Goal: Task Accomplishment & Management: Manage account settings

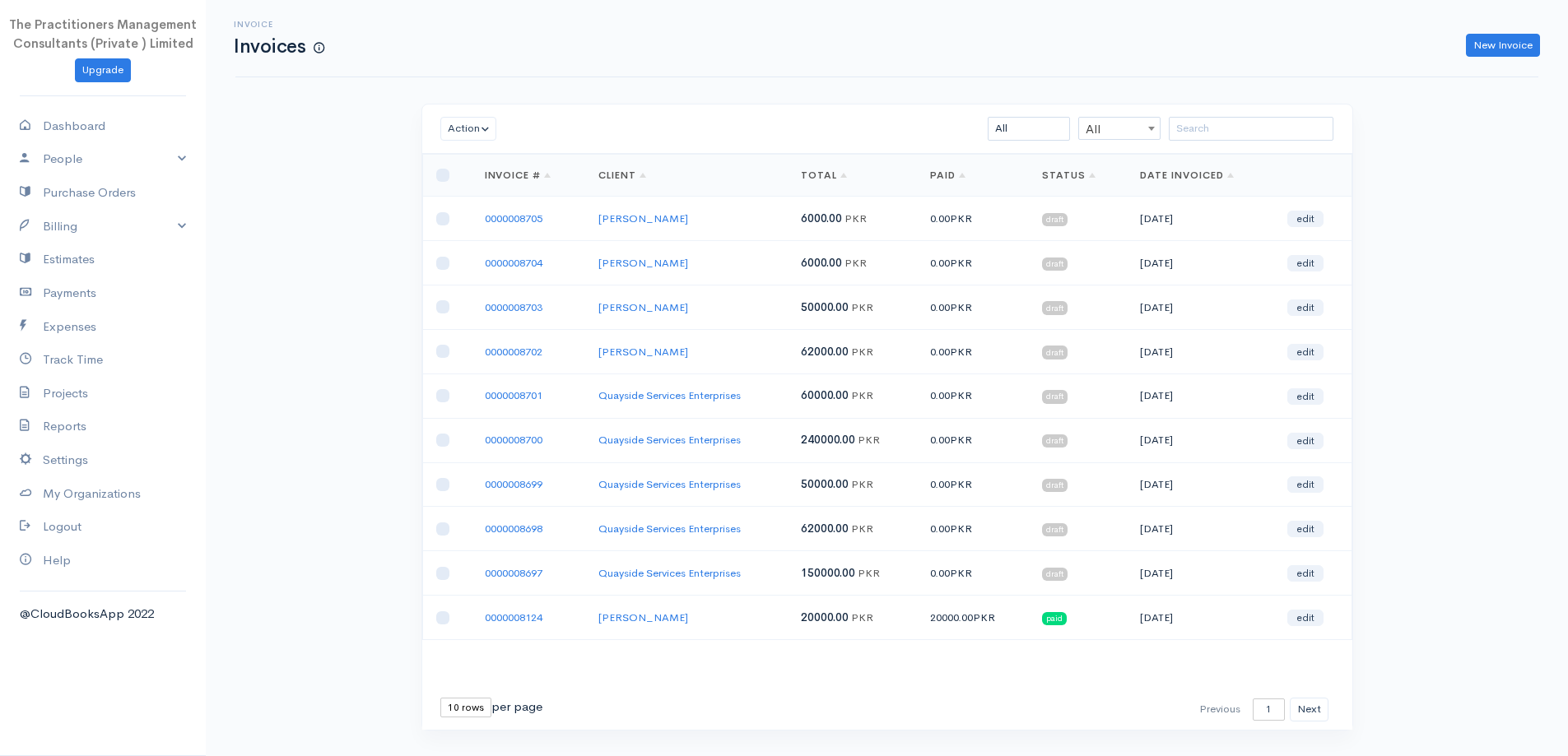
drag, startPoint x: 1275, startPoint y: 147, endPoint x: 1264, endPoint y: 135, distance: 16.3
click at [1275, 147] on div "Action Archive Delete Download PDF Send Mark as Sent Mark Un-Sent Enter Payment…" at bounding box center [887, 129] width 930 height 50
click at [1261, 133] on input "search" at bounding box center [1251, 129] width 164 height 24
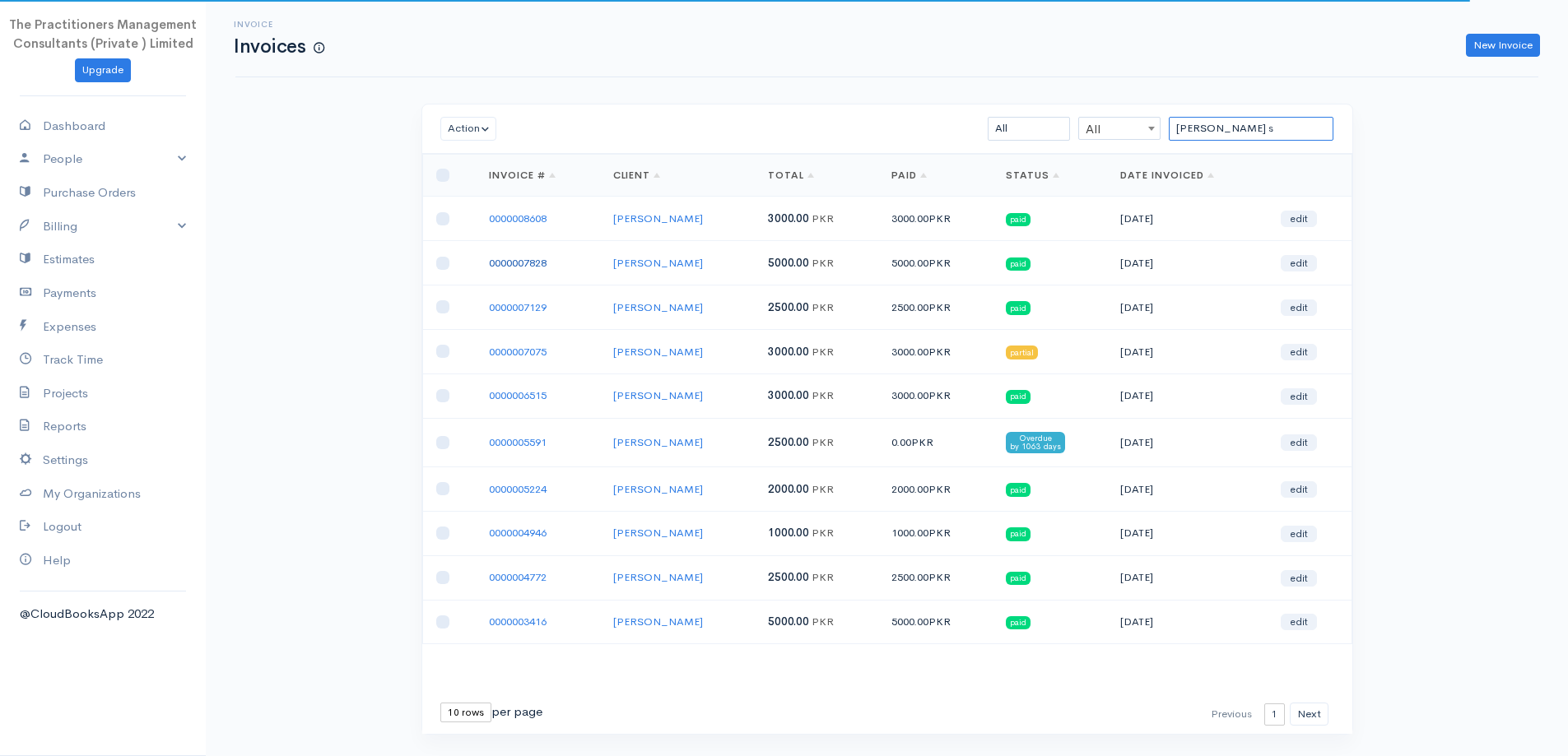
type input "nasreen s"
click at [510, 263] on link "0000007828" at bounding box center [518, 263] width 57 height 14
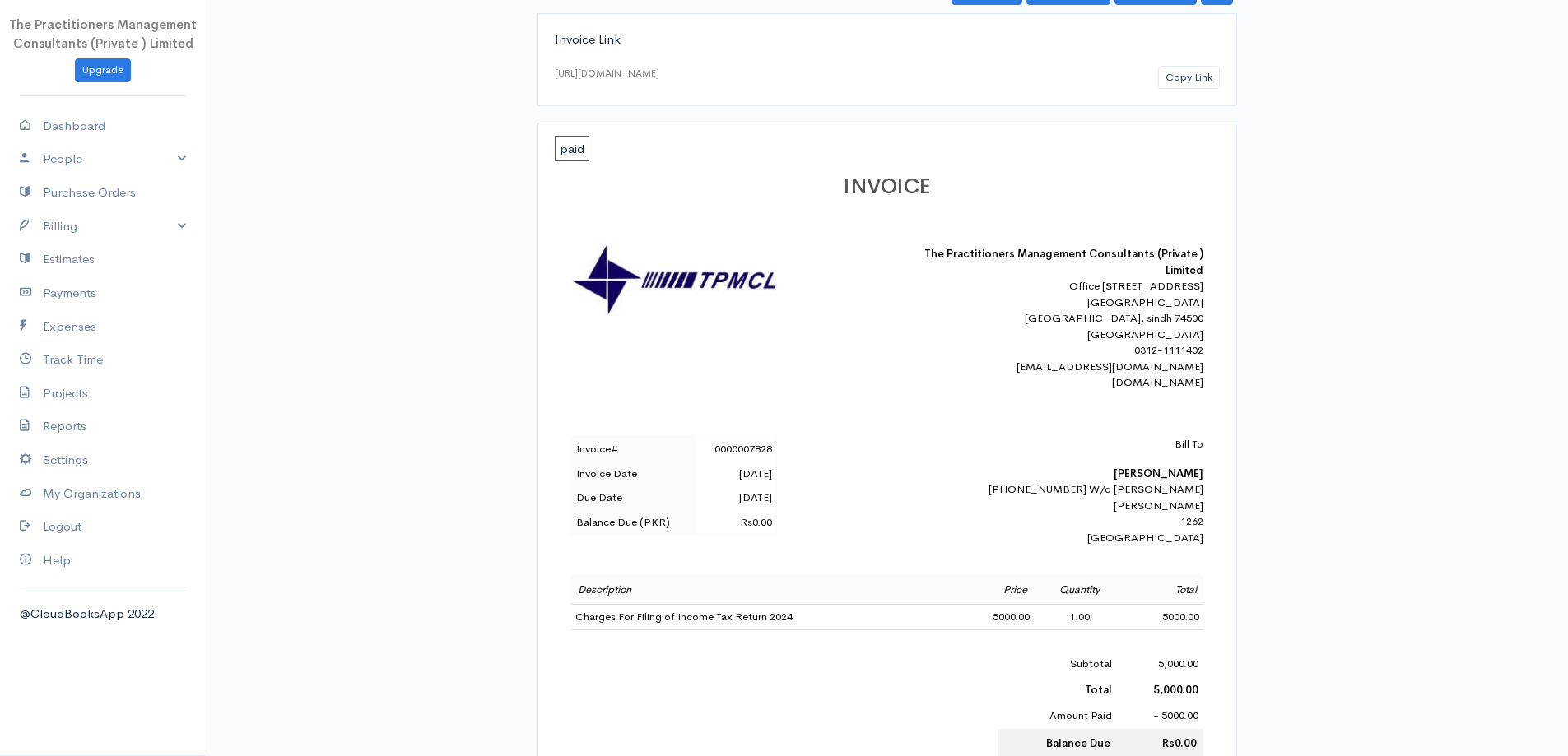
scroll to position [247, 0]
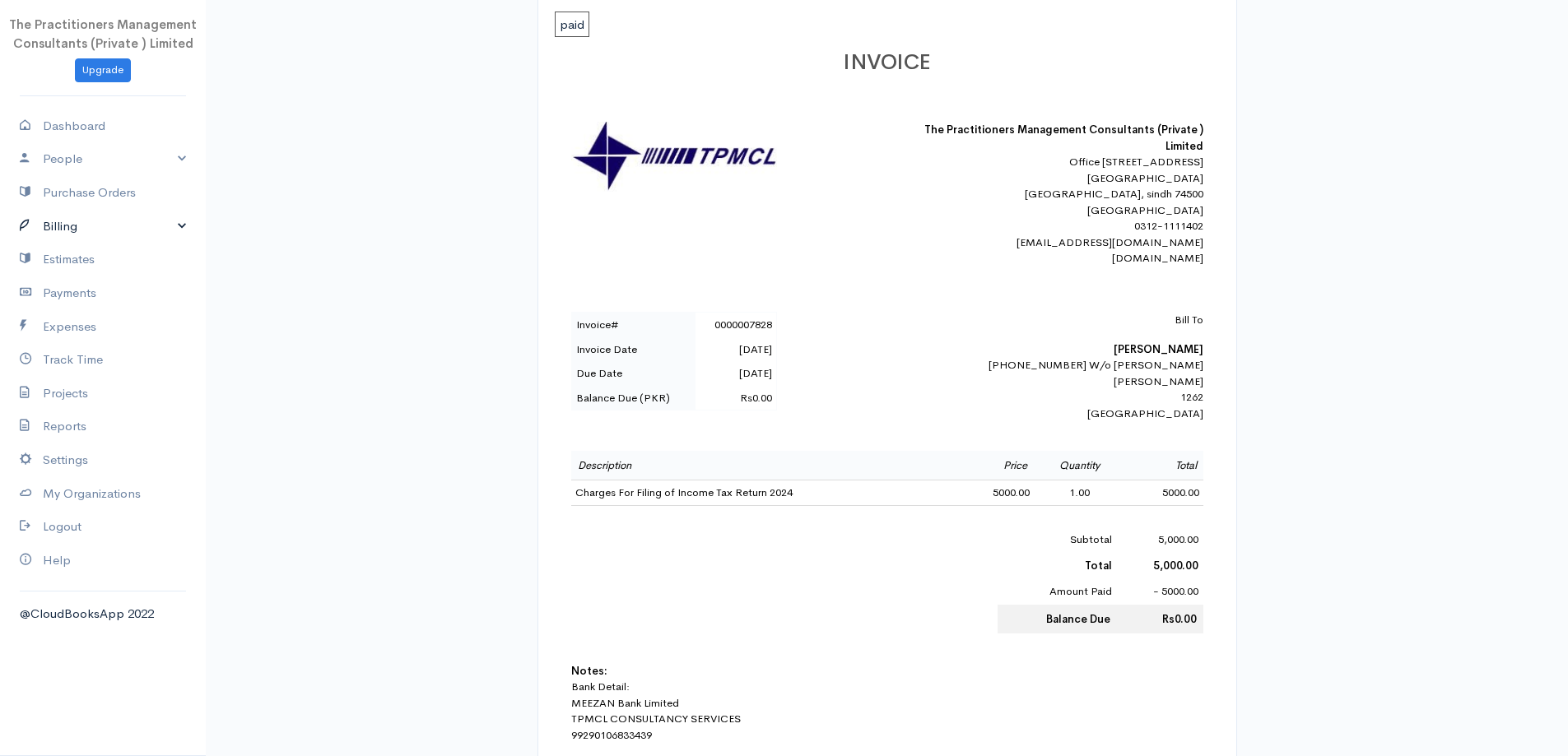
click at [60, 228] on link "Billing" at bounding box center [103, 226] width 206 height 33
click at [68, 251] on link "Invoice" at bounding box center [103, 257] width 206 height 30
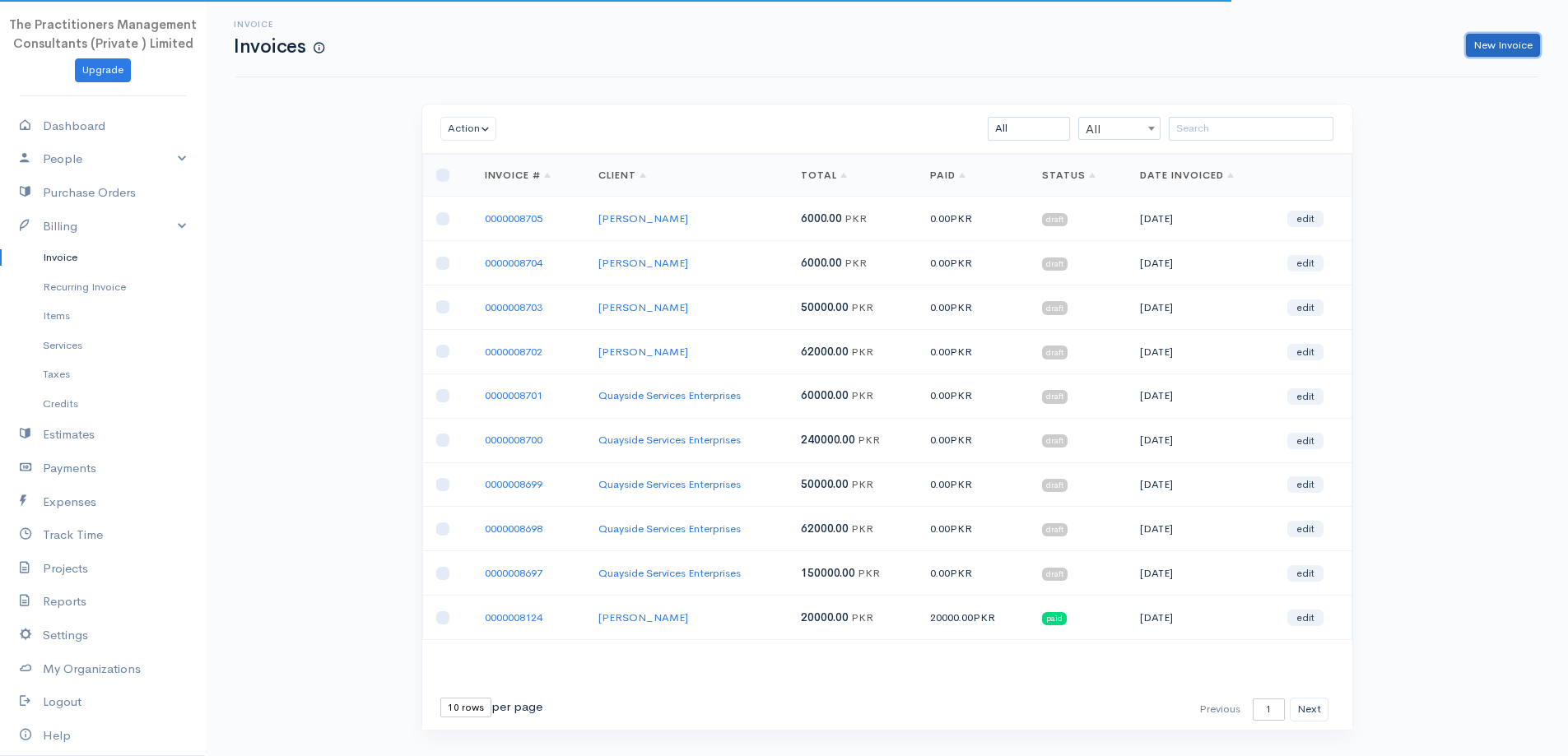
click at [1527, 49] on link "New Invoice" at bounding box center [1503, 45] width 74 height 24
select select "[GEOGRAPHIC_DATA]"
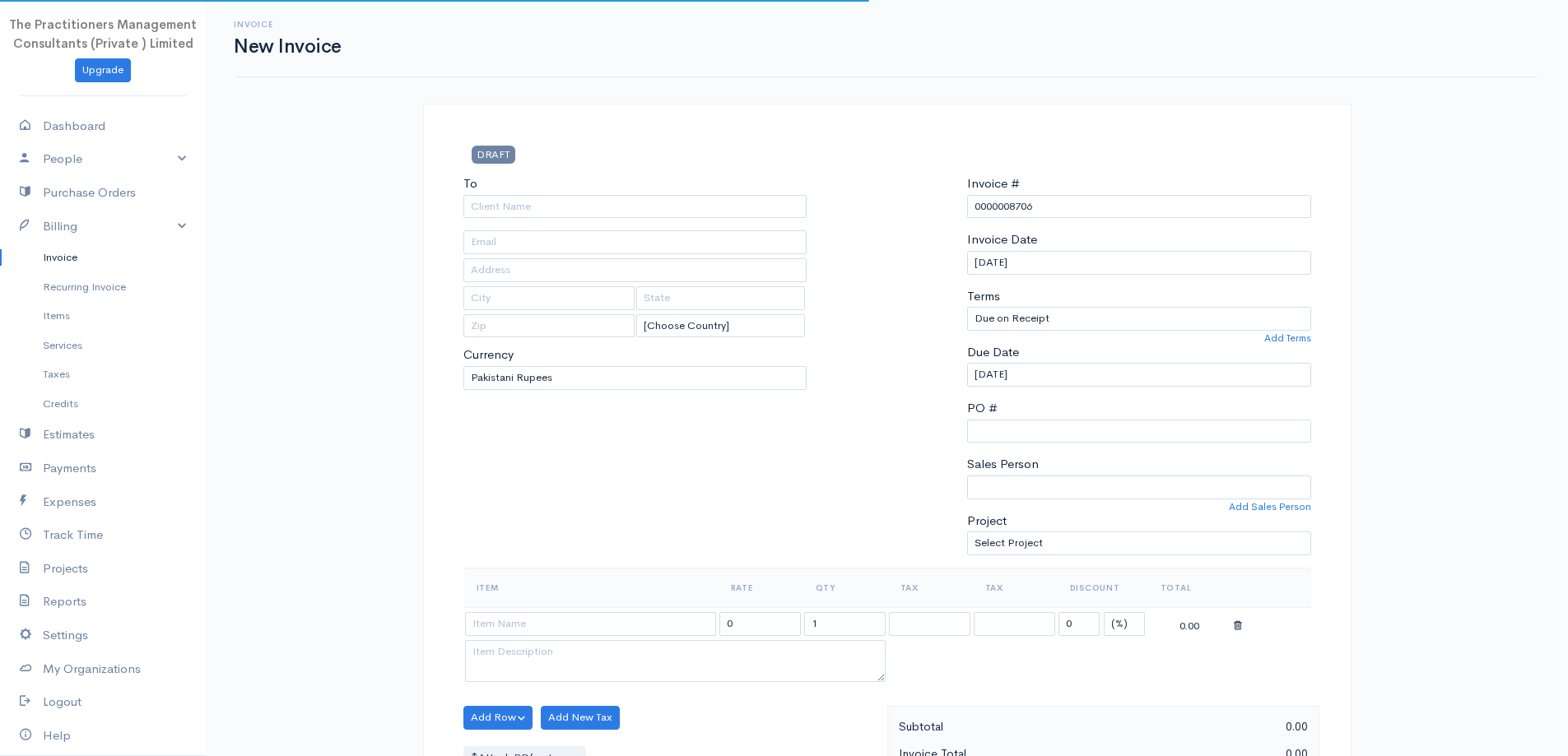
drag, startPoint x: 1118, startPoint y: 186, endPoint x: 1120, endPoint y: 200, distance: 14.1
click at [1119, 190] on div "Invoice # 0000008706" at bounding box center [1139, 196] width 344 height 44
click at [1120, 200] on input "0000008706" at bounding box center [1139, 207] width 344 height 24
type input "0000008561"
click at [722, 204] on input "To" at bounding box center [636, 207] width 344 height 24
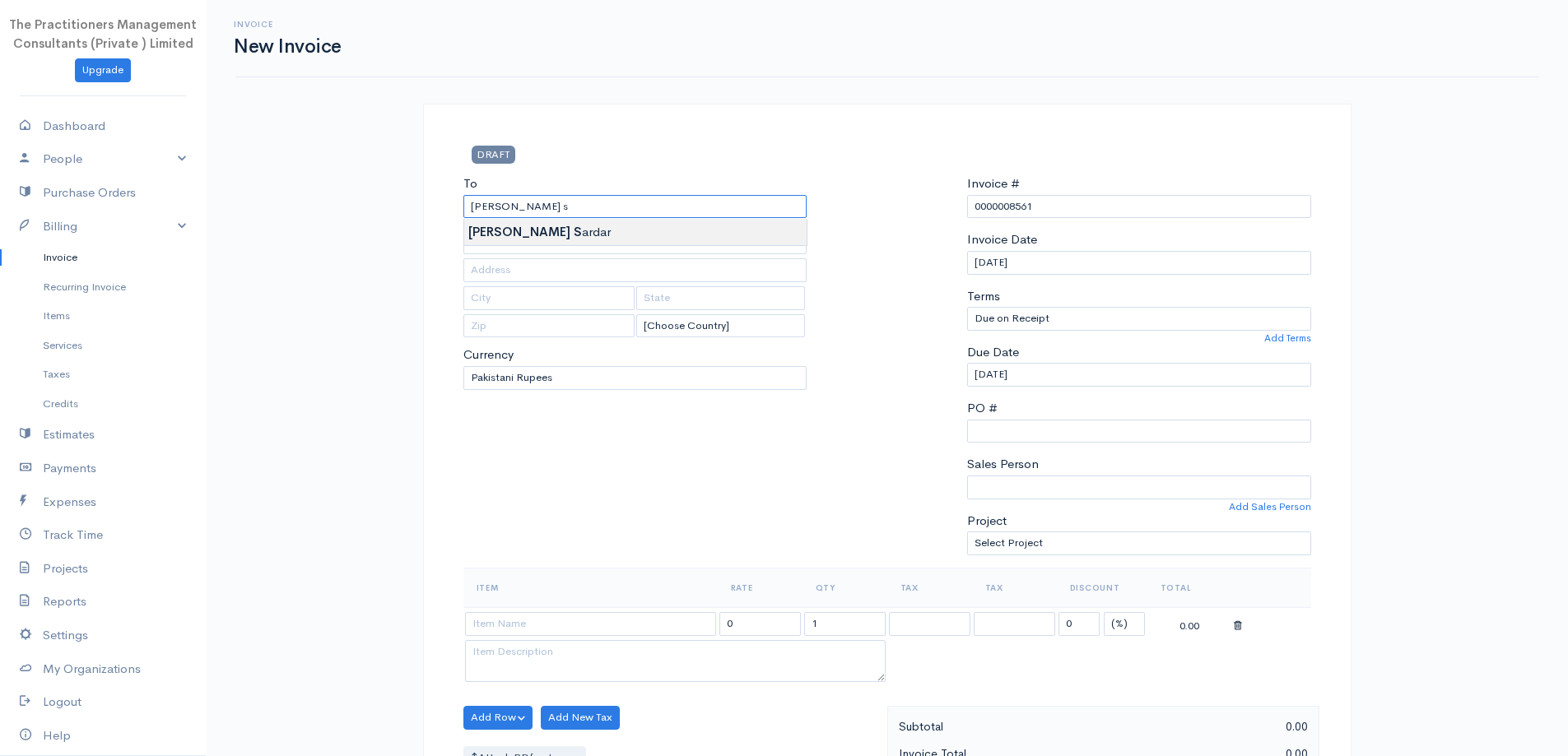
type input "[PERSON_NAME]"
click at [677, 227] on body "The Practitioners Management Consultants (Private ) Limited Upgrade Dashboard P…" at bounding box center [784, 722] width 1568 height 1444
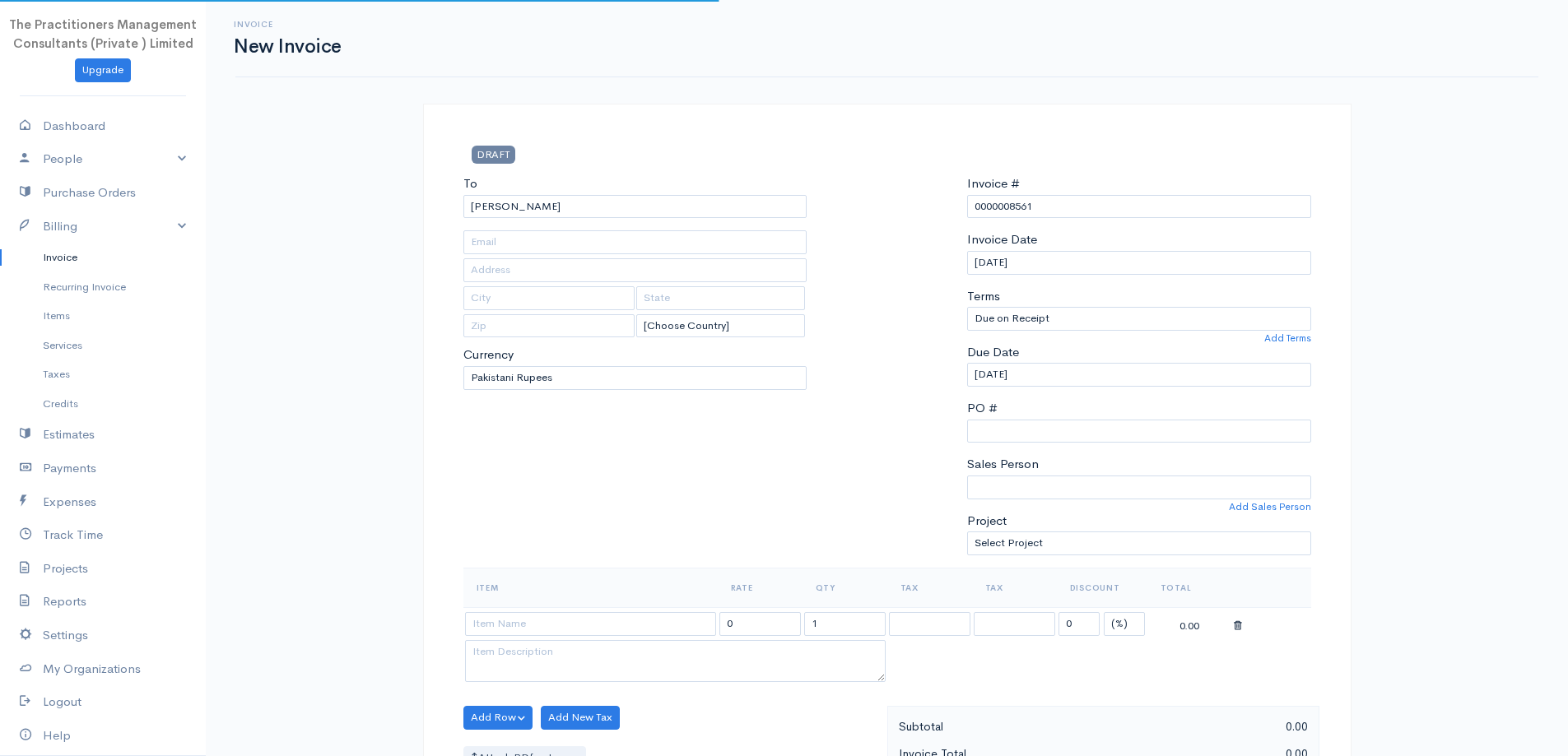
type input "1262"
type input "[GEOGRAPHIC_DATA]"
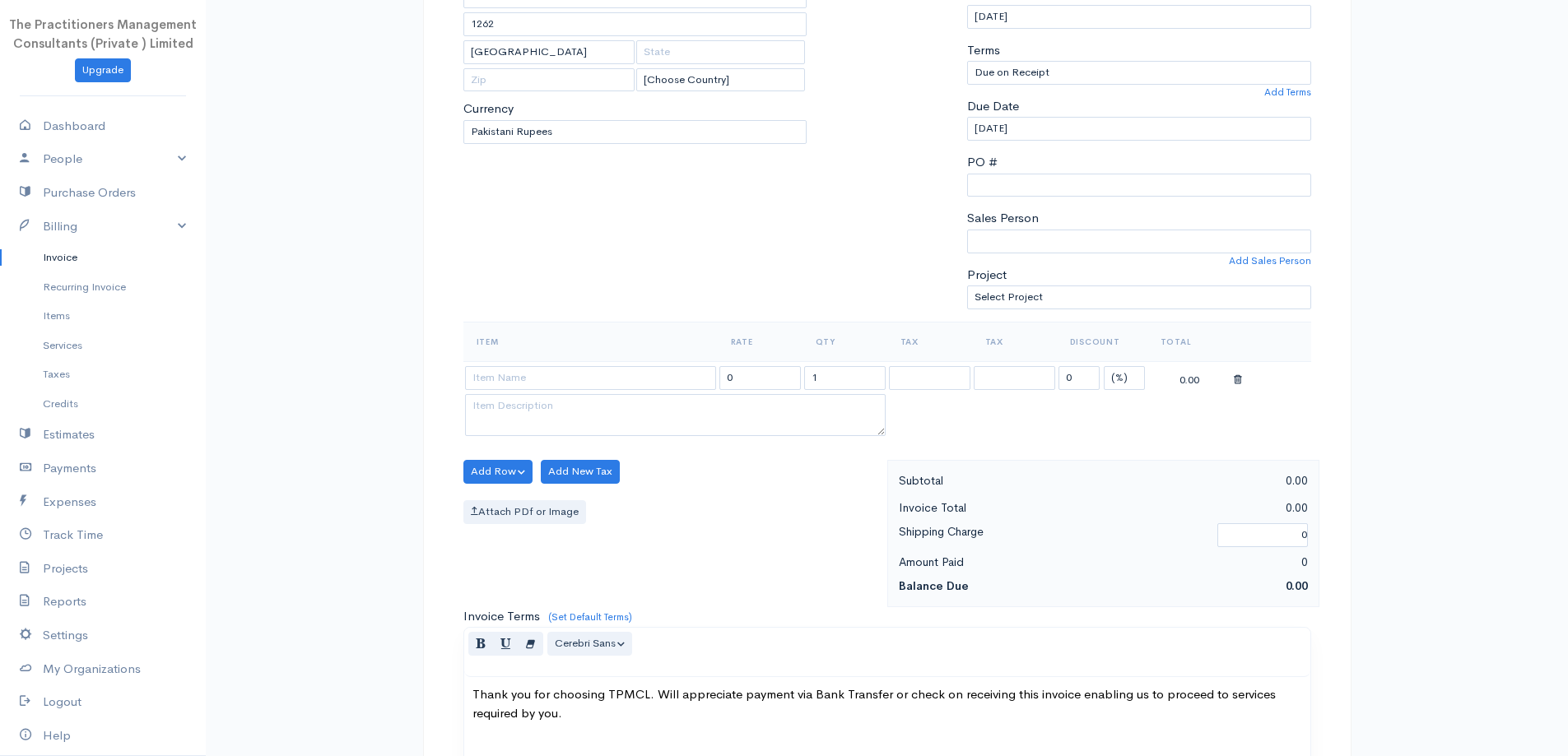
scroll to position [247, 0]
click at [669, 371] on input at bounding box center [590, 377] width 251 height 24
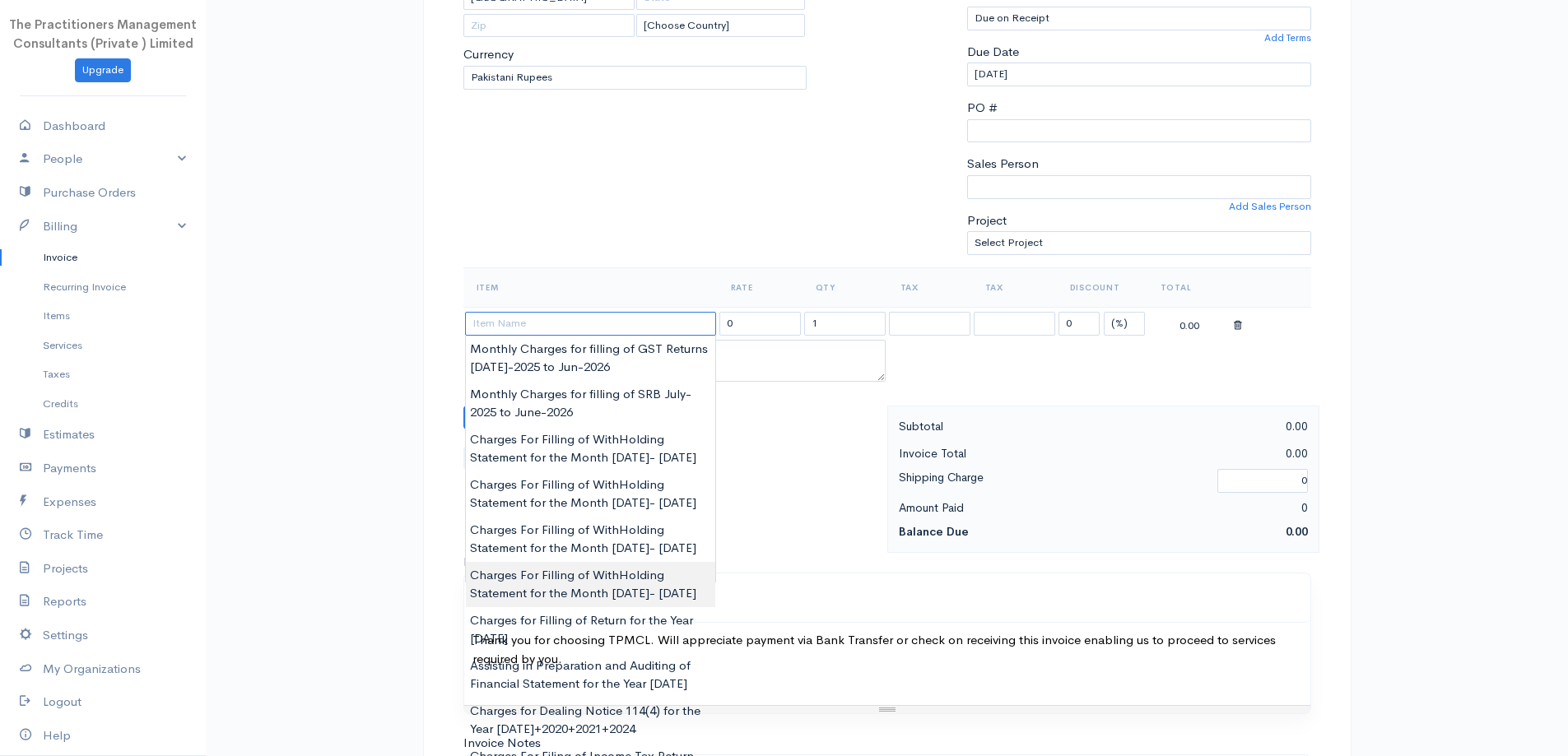
scroll to position [329, 0]
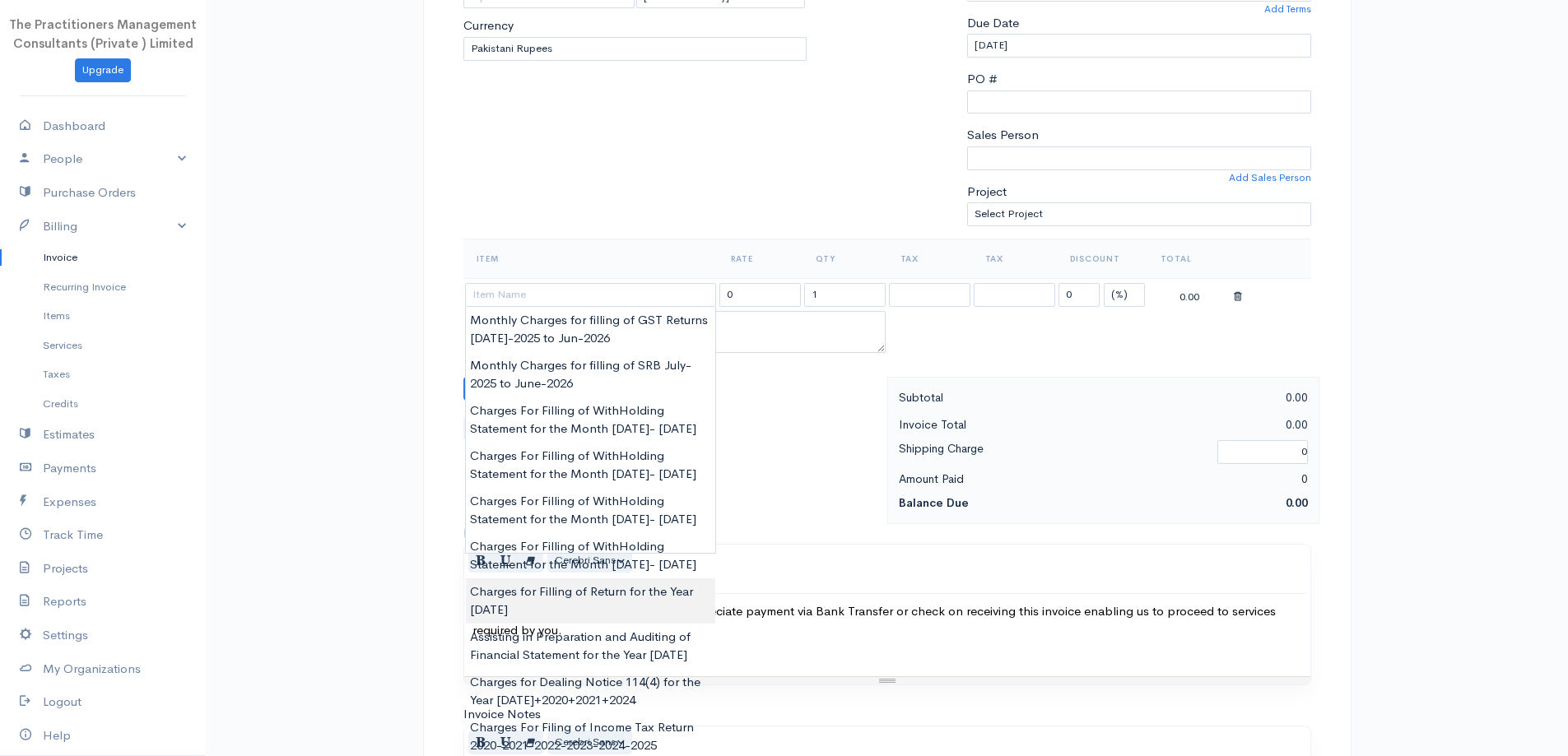
type input "Charges for Filling of Return for the Year 2025"
type input "62000.00"
click at [604, 677] on body "The Practitioners Management Consultants (Private ) Limited Upgrade Dashboard P…" at bounding box center [784, 393] width 1568 height 1444
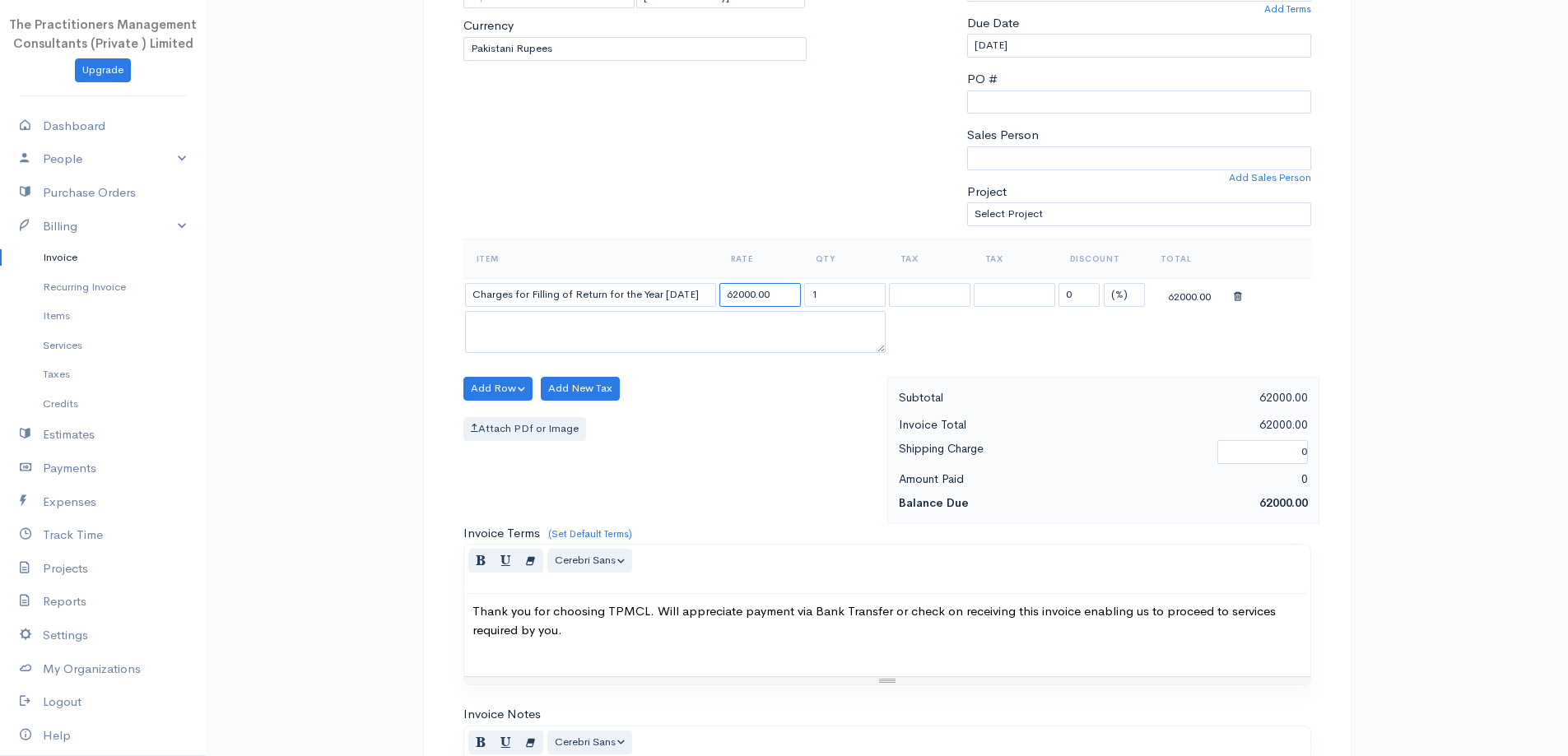
click at [754, 292] on input "62000.00" at bounding box center [760, 295] width 81 height 24
type input "5000.00"
click at [731, 235] on div "To Nasreen Sardar 1262 Karachi [Choose Country] United States Canada United Kin…" at bounding box center [635, 42] width 360 height 393
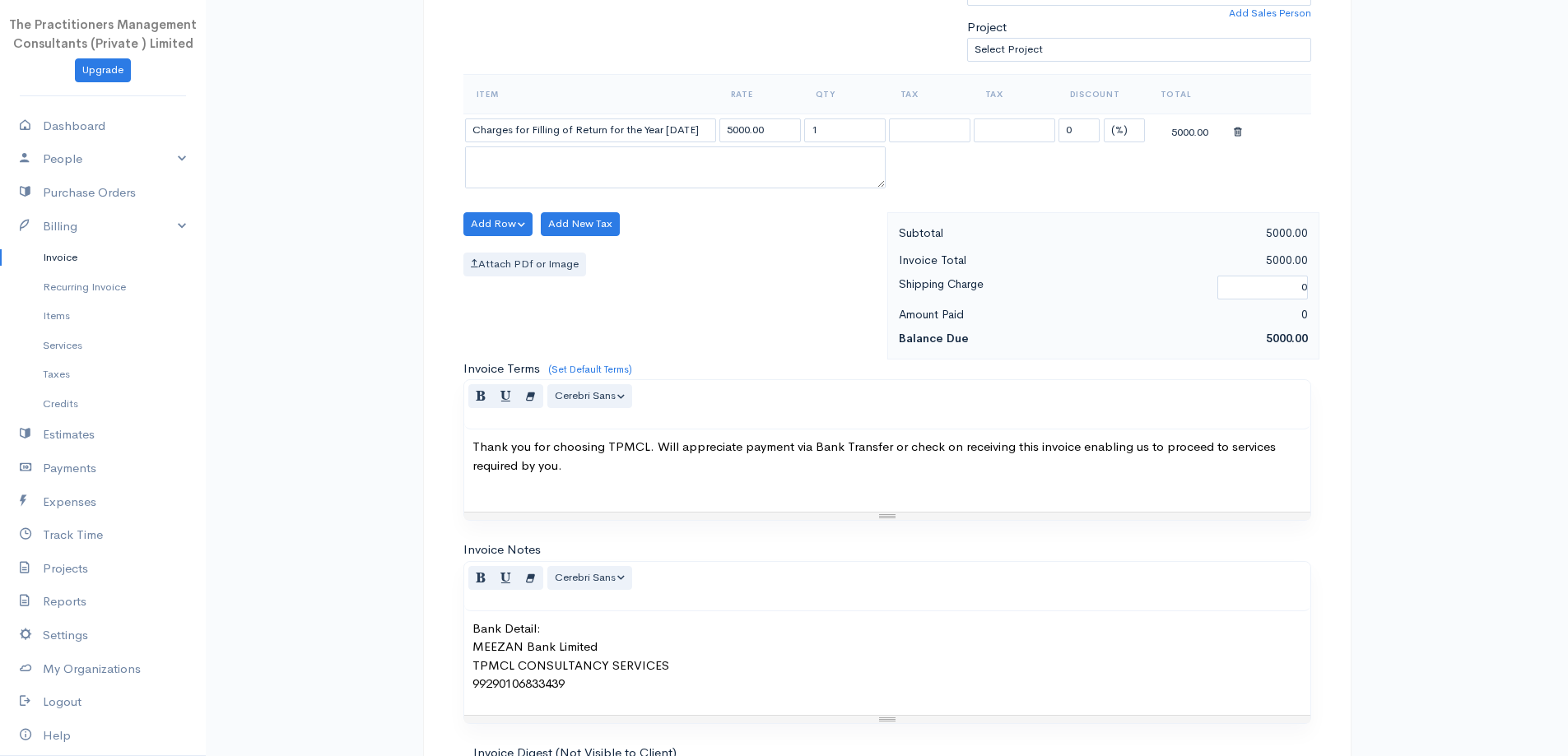
scroll to position [688, 0]
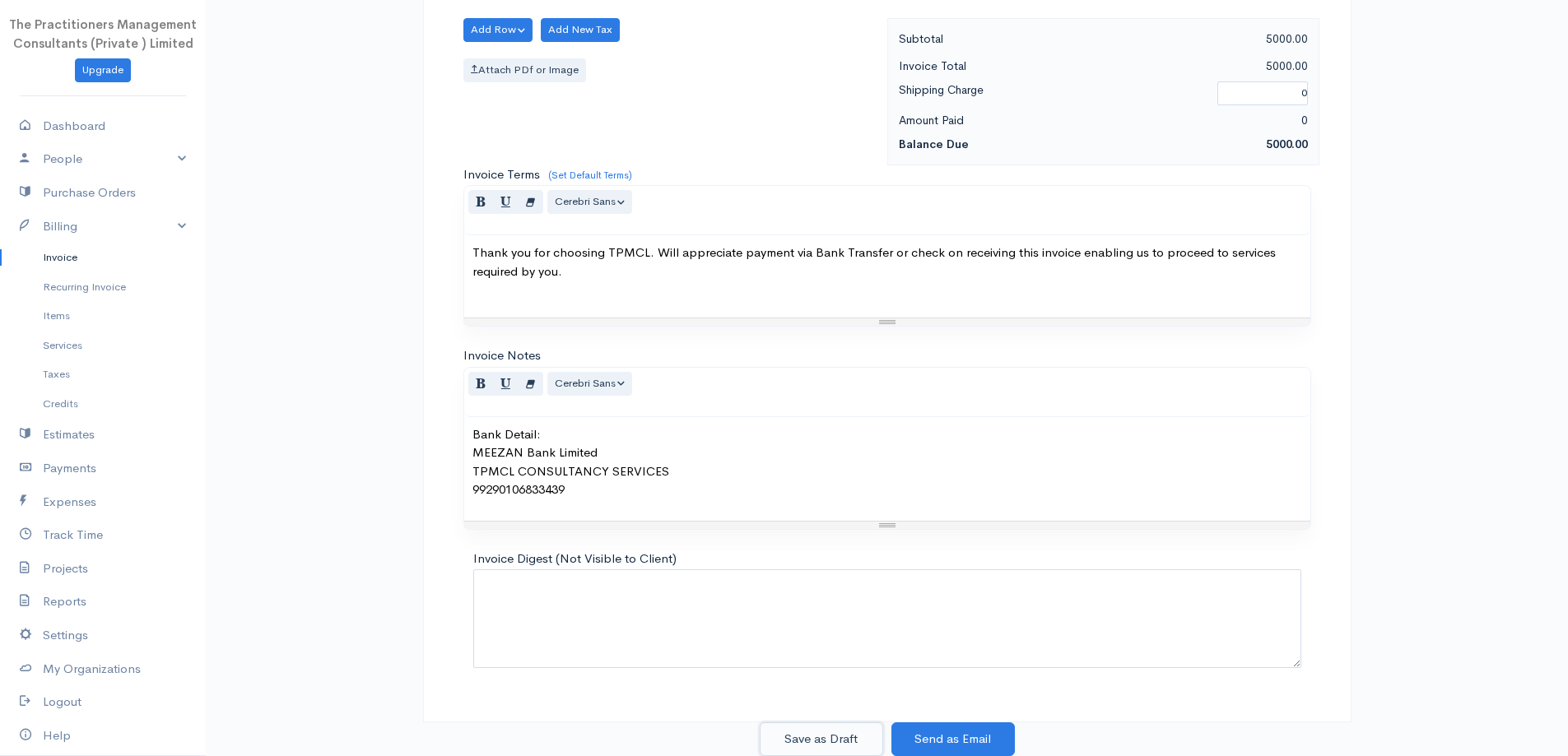
click at [828, 744] on button "Save as Draft" at bounding box center [821, 739] width 123 height 33
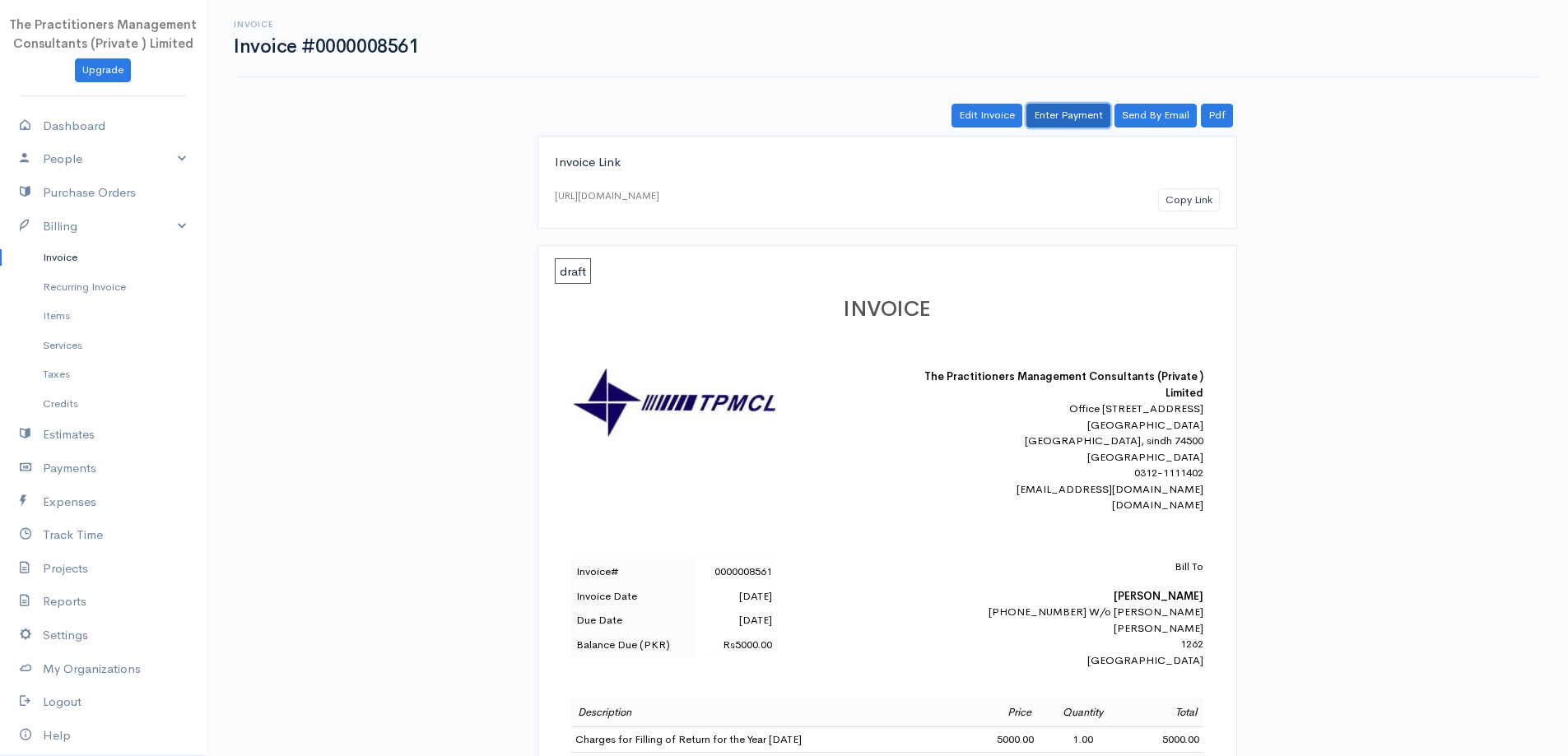
click at [1051, 105] on link "Enter Payment" at bounding box center [1068, 115] width 84 height 24
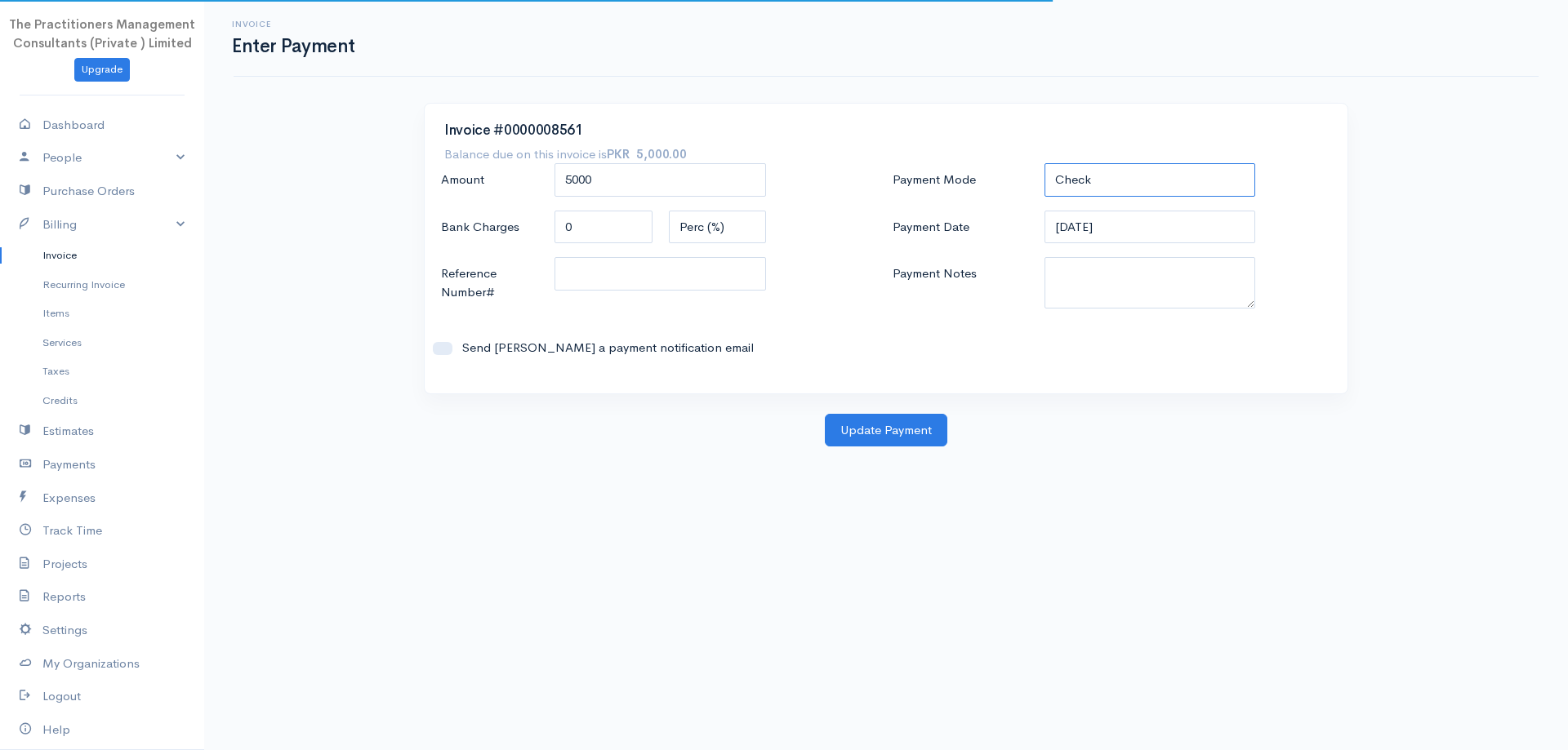
drag, startPoint x: 1204, startPoint y: 171, endPoint x: 1200, endPoint y: 186, distance: 15.5
click at [1204, 171] on select "Check Bank Transfer Credit Cash Debit ACH VISA MASTERCARD AMEX DISCOVER DINERS …" at bounding box center [1150, 179] width 211 height 33
select select "Bank Transfer"
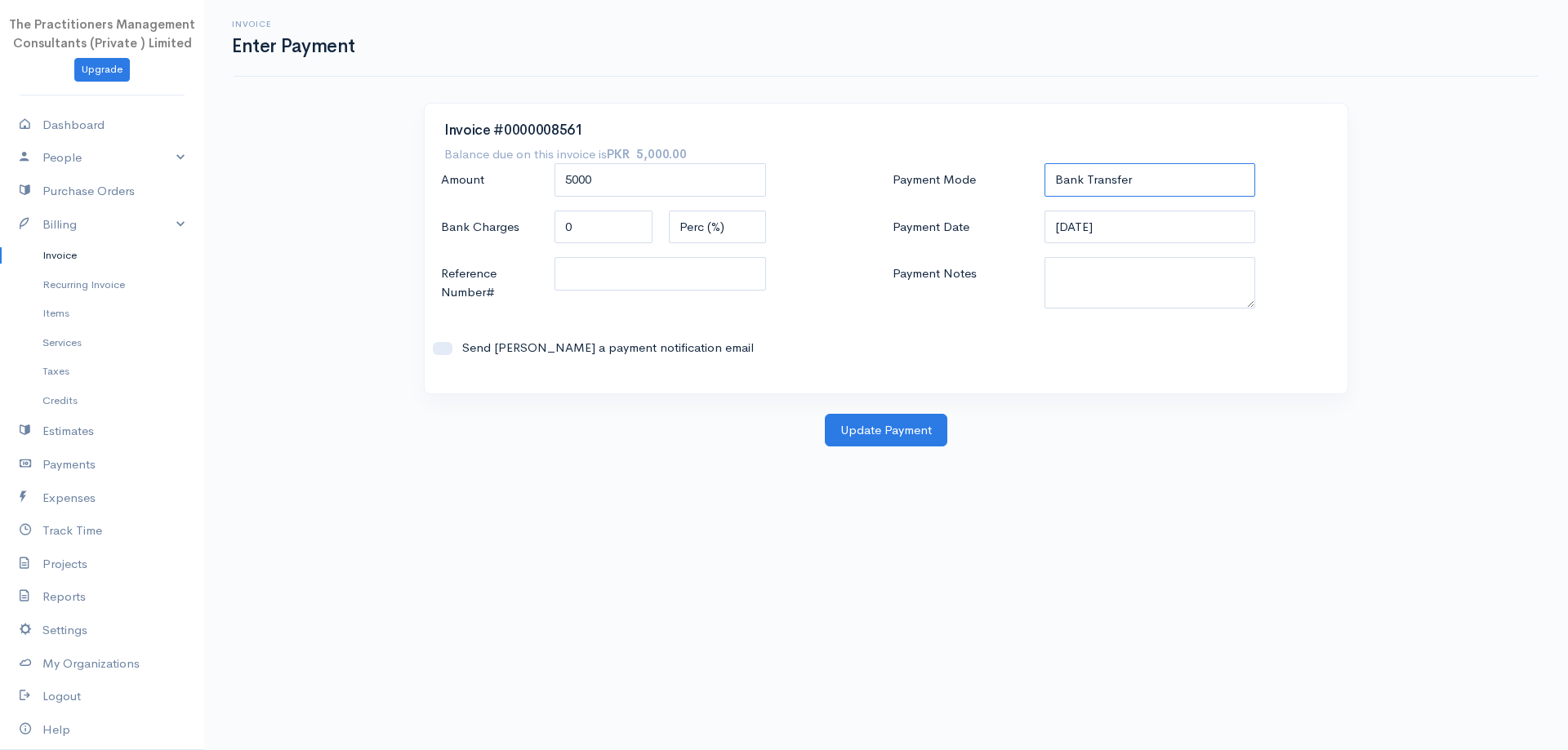
click at [1045, 163] on select "Check Bank Transfer Credit Cash Debit ACH VISA MASTERCARD AMEX DISCOVER DINERS …" at bounding box center [1150, 179] width 211 height 33
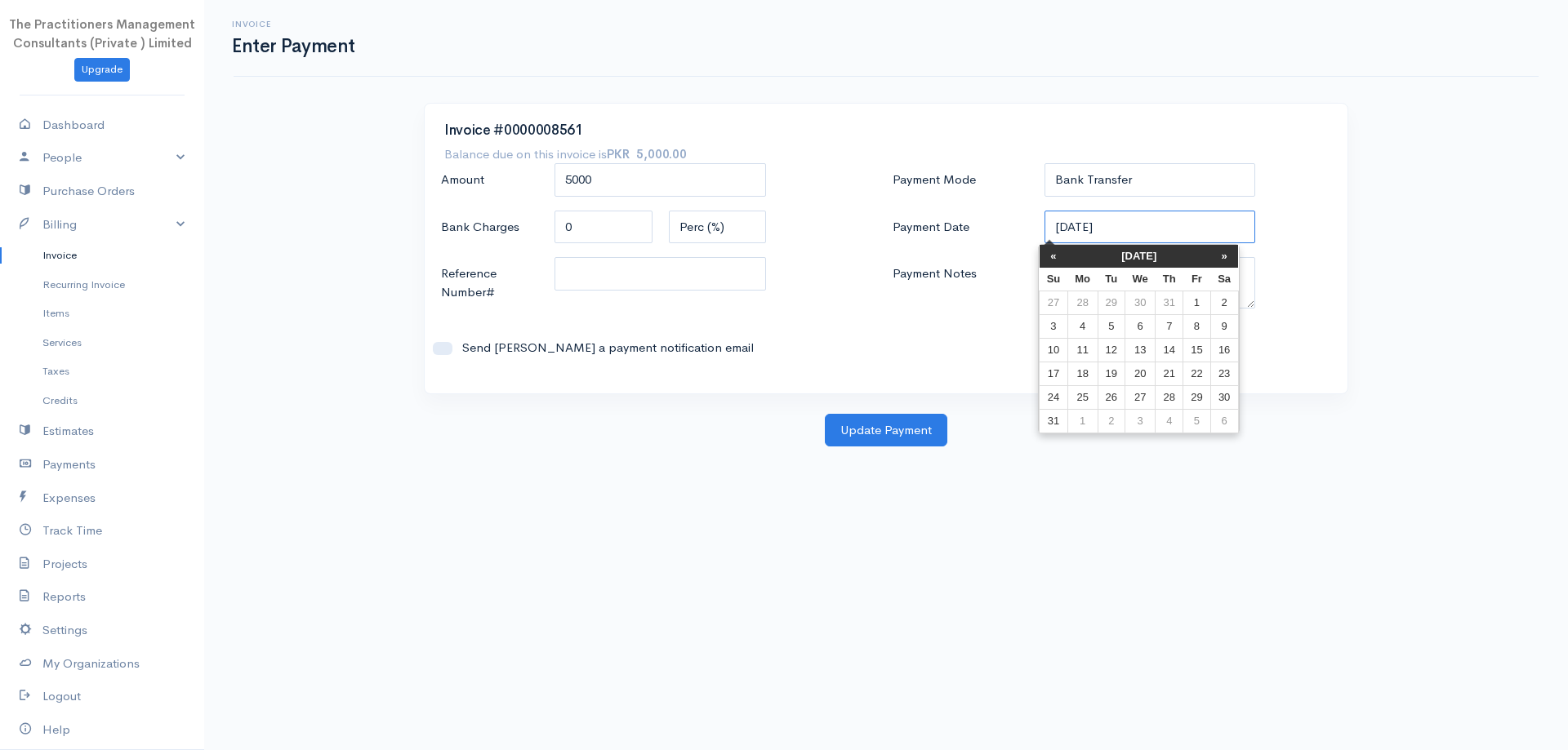
click at [1135, 227] on input "[DATE]" at bounding box center [1150, 227] width 211 height 33
click at [1118, 356] on td "12" at bounding box center [1111, 350] width 27 height 24
type input "[DATE]"
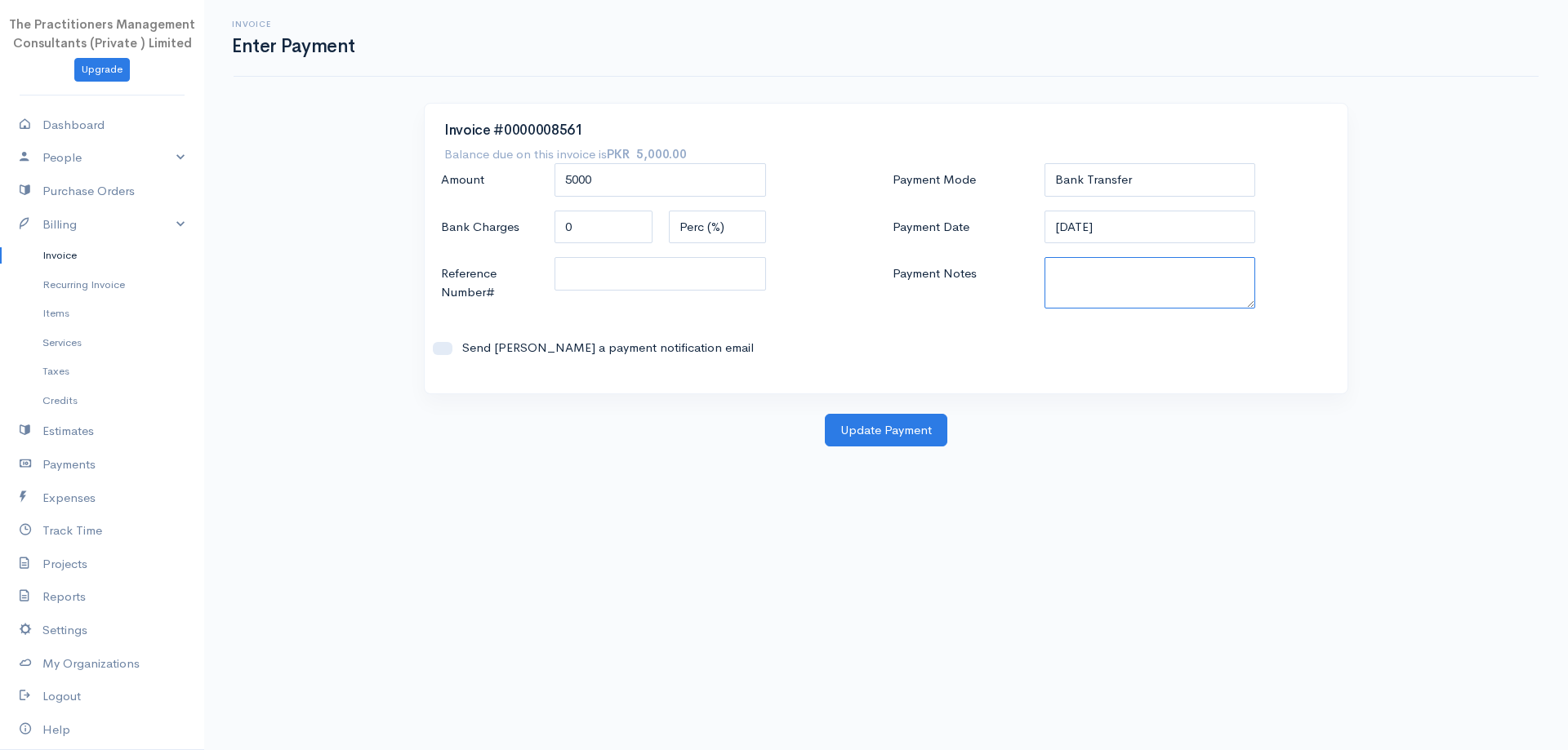
click at [1098, 291] on textarea "Payment Notes" at bounding box center [1150, 283] width 211 height 52
type textarea "5823"
click at [692, 274] on input "Reference Number#" at bounding box center [660, 273] width 211 height 33
type input "5823"
click at [857, 427] on button "Update Payment" at bounding box center [886, 430] width 122 height 33
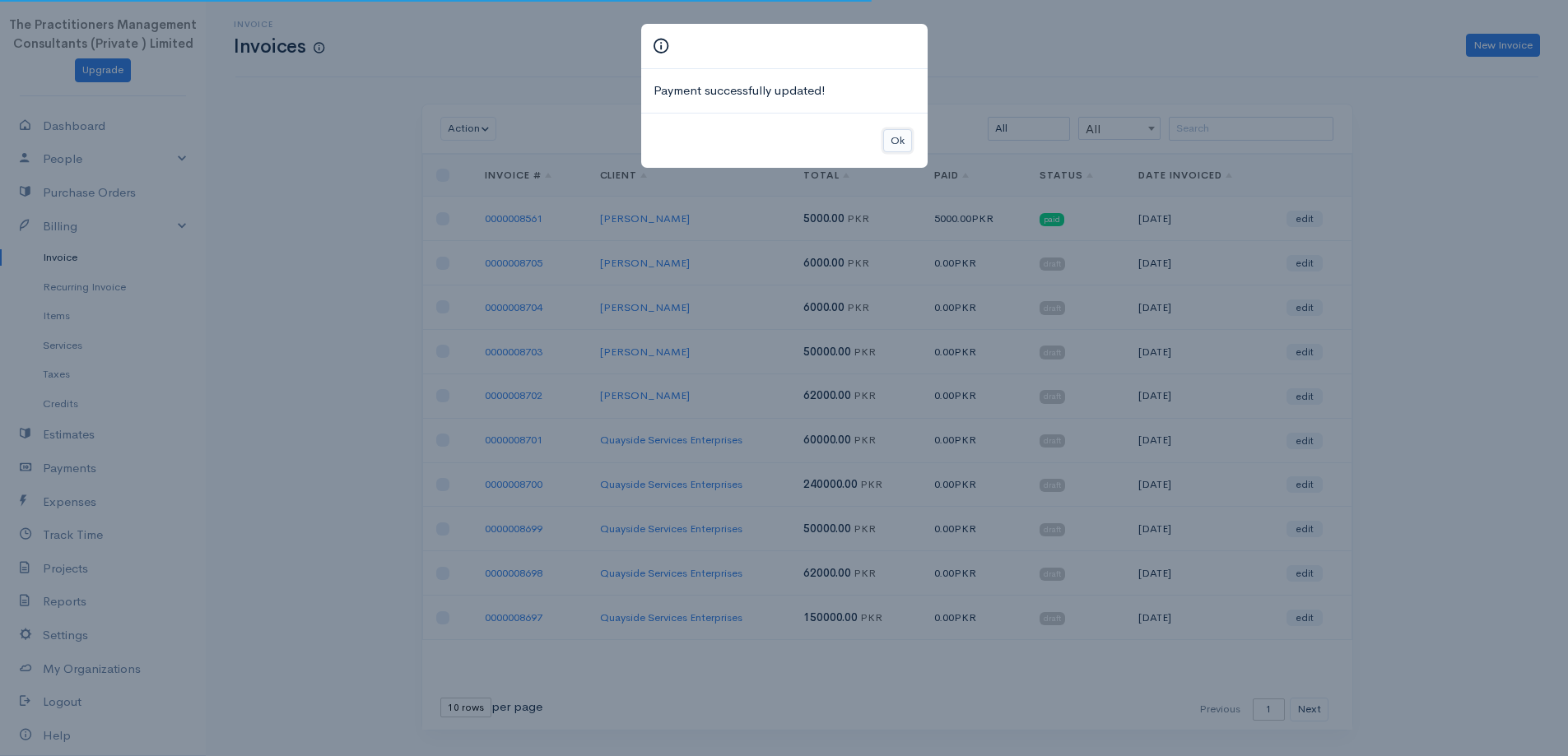
click at [897, 139] on button "Ok" at bounding box center [897, 141] width 29 height 24
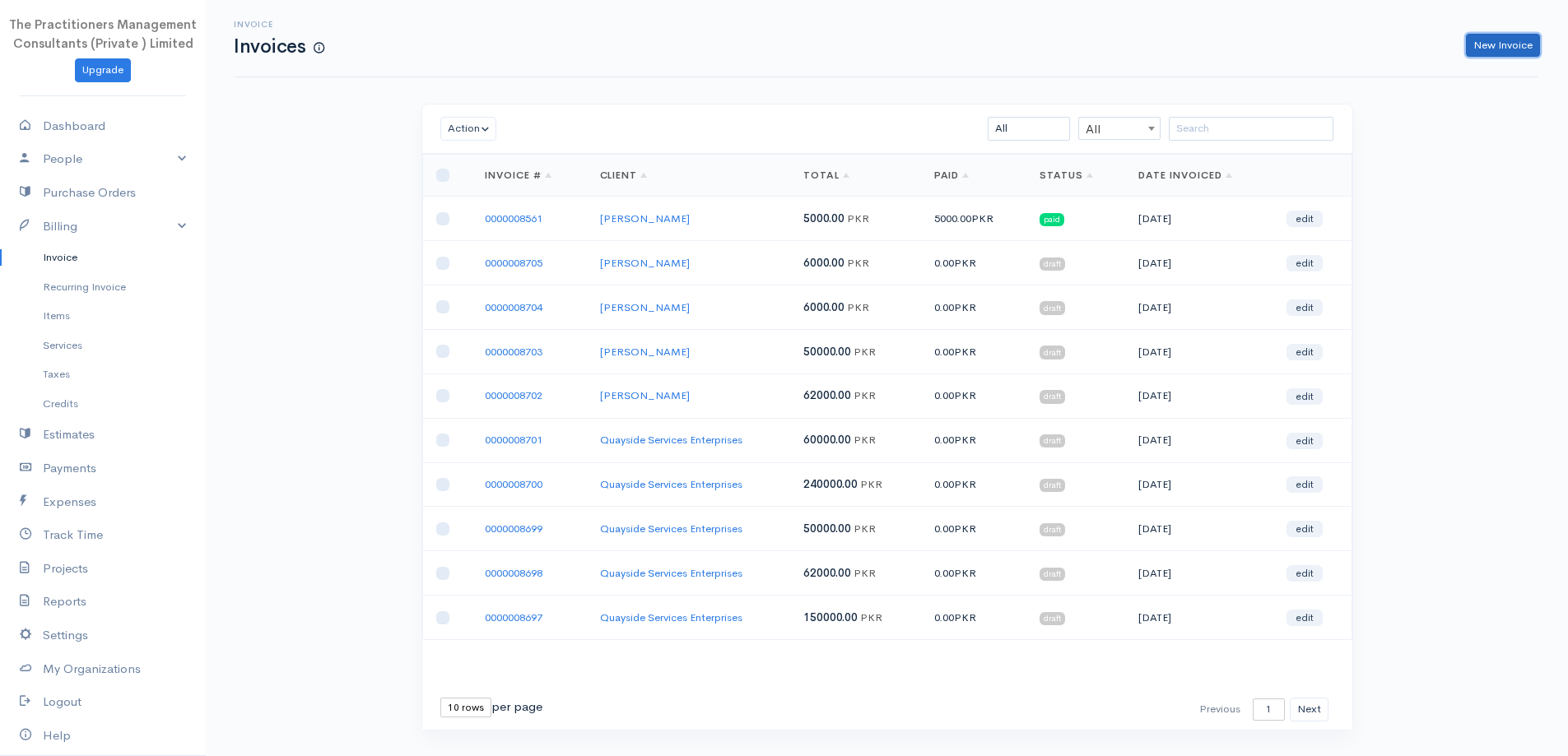
click at [1494, 41] on link "New Invoice" at bounding box center [1503, 45] width 74 height 24
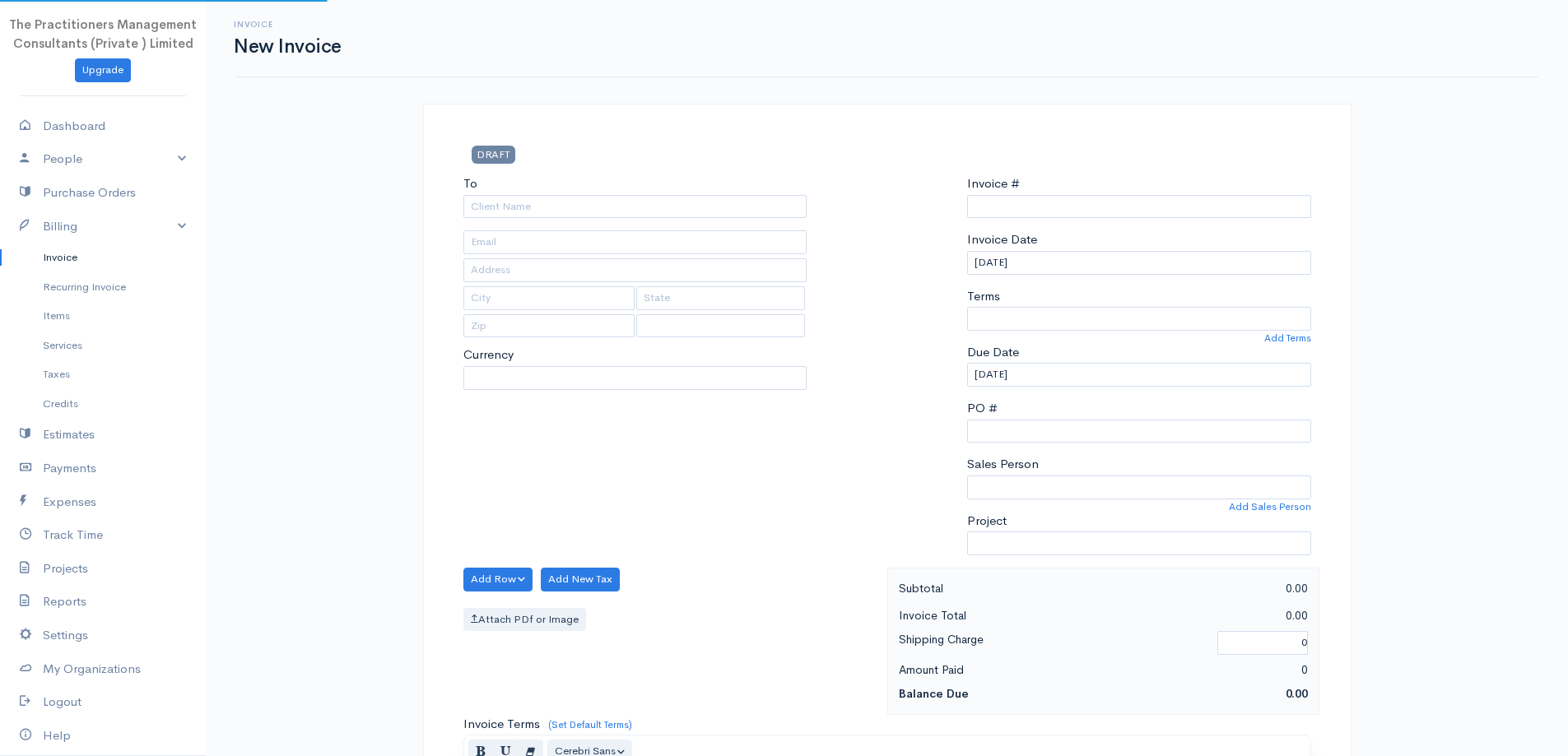
select select "[GEOGRAPHIC_DATA]"
select select "PKR"
type input "0000008706"
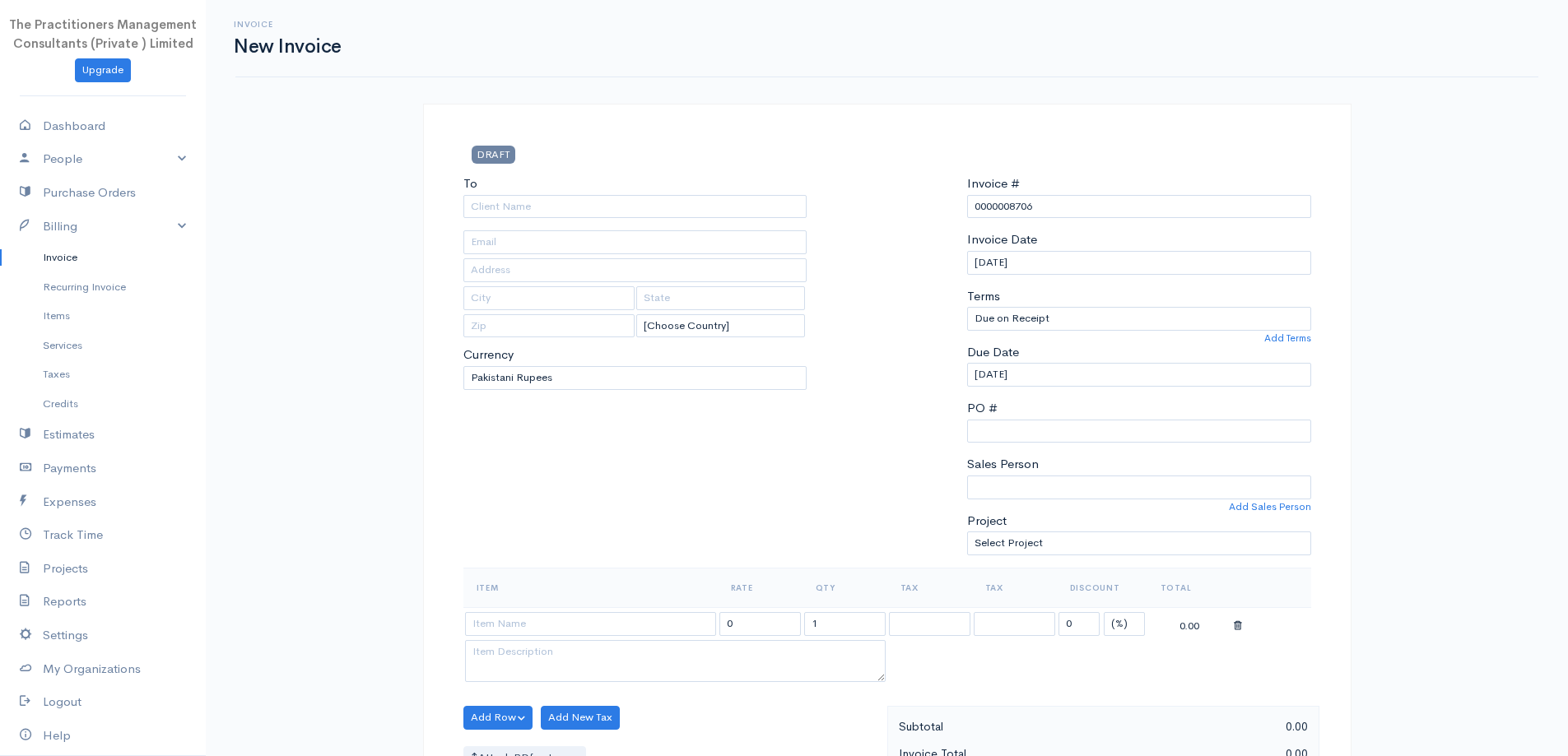
click at [55, 249] on link "Invoice" at bounding box center [103, 257] width 206 height 30
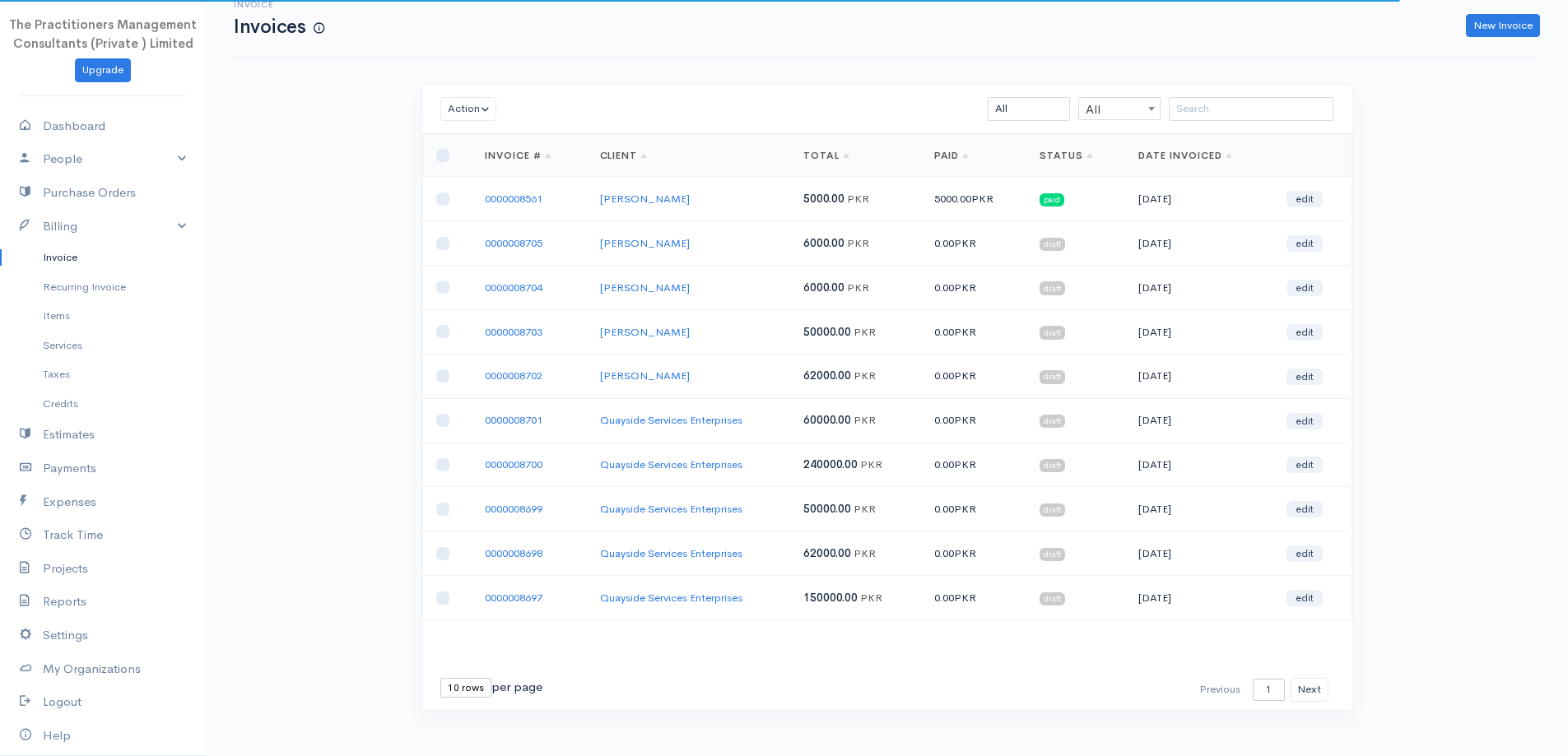
scroll to position [35, 0]
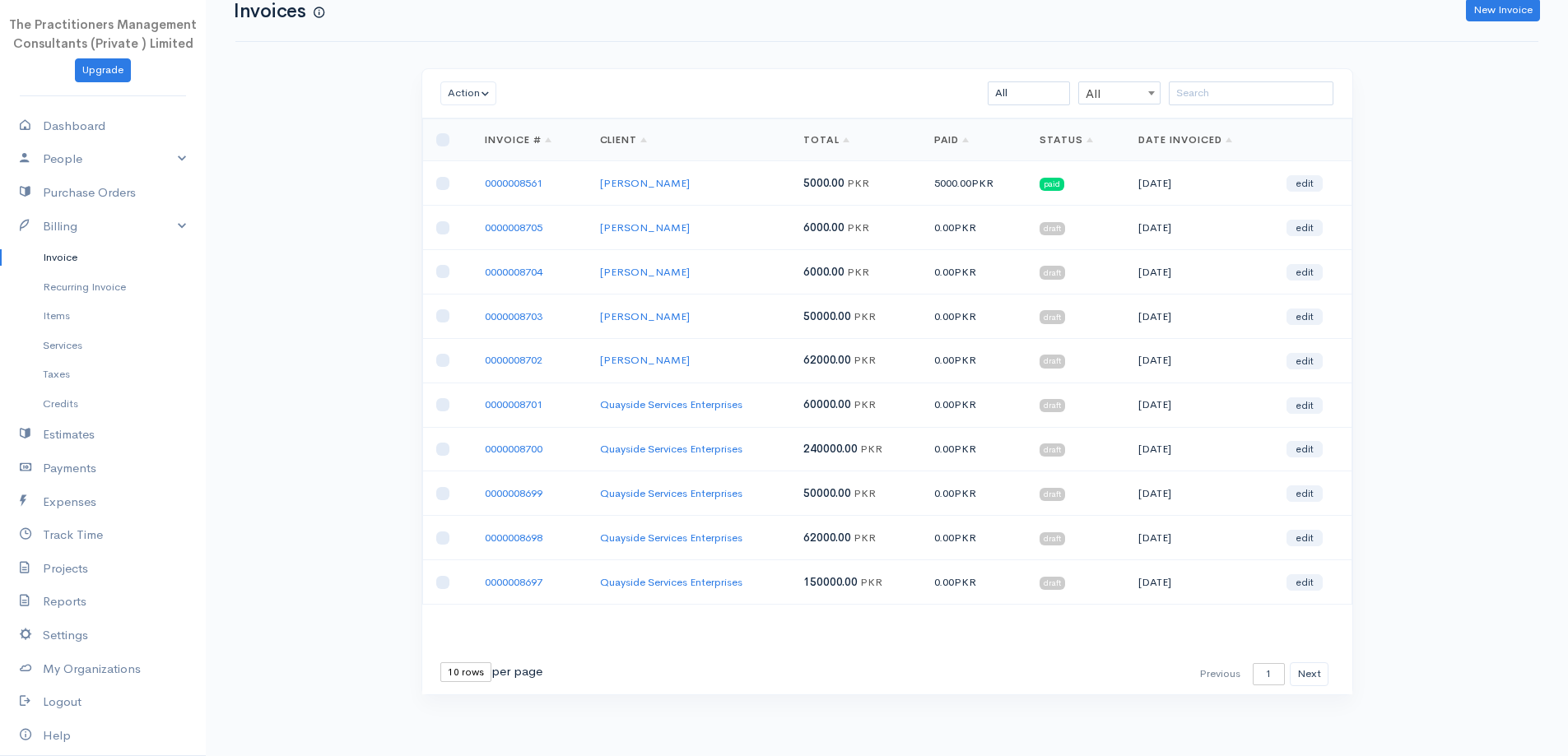
click at [464, 670] on select "10 rows 25 rows 50 rows" at bounding box center [466, 672] width 51 height 20
select select "25"
click at [441, 663] on select "10 rows 25 rows 50 rows" at bounding box center [466, 672] width 51 height 20
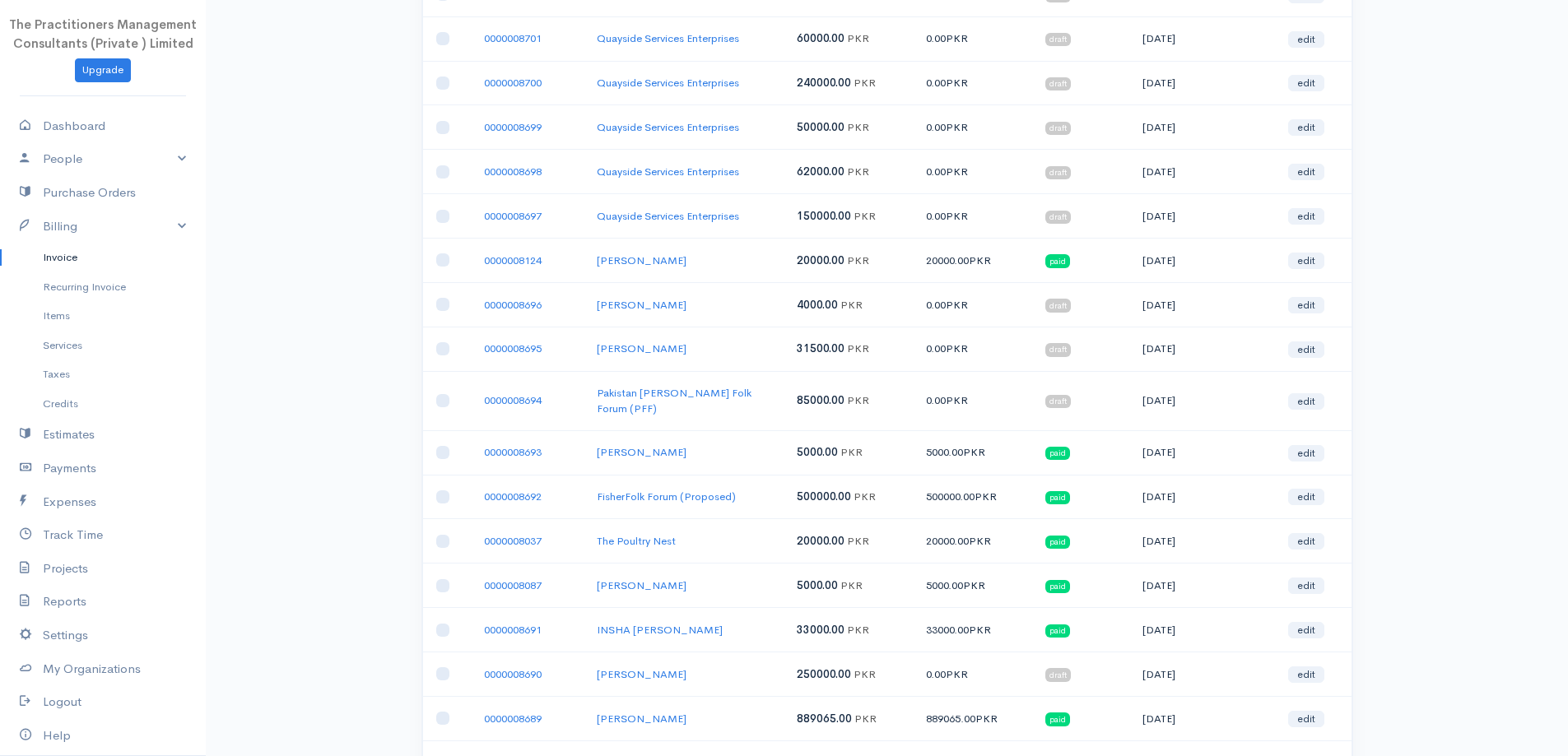
scroll to position [446, 0]
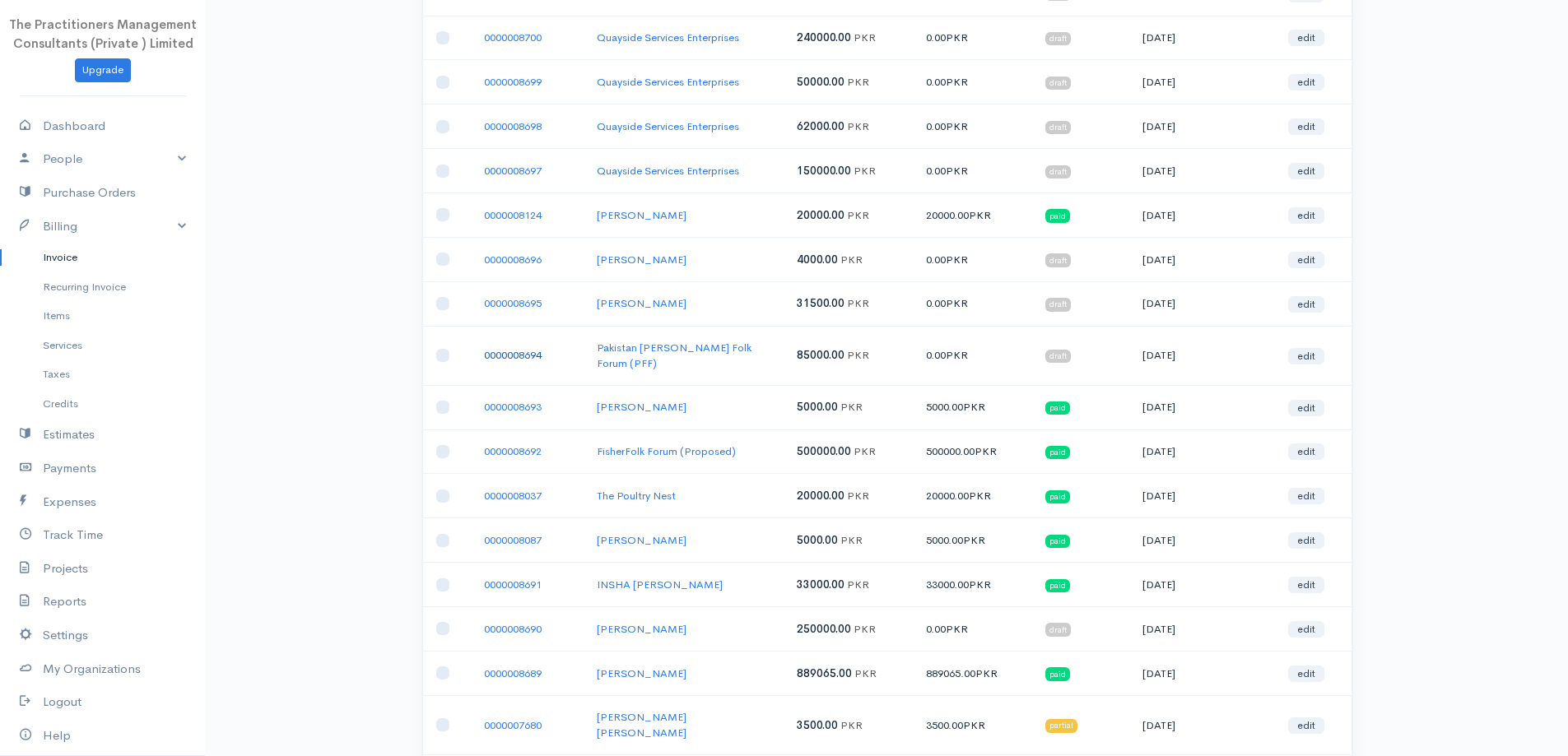
click at [524, 349] on link "0000008694" at bounding box center [512, 355] width 57 height 14
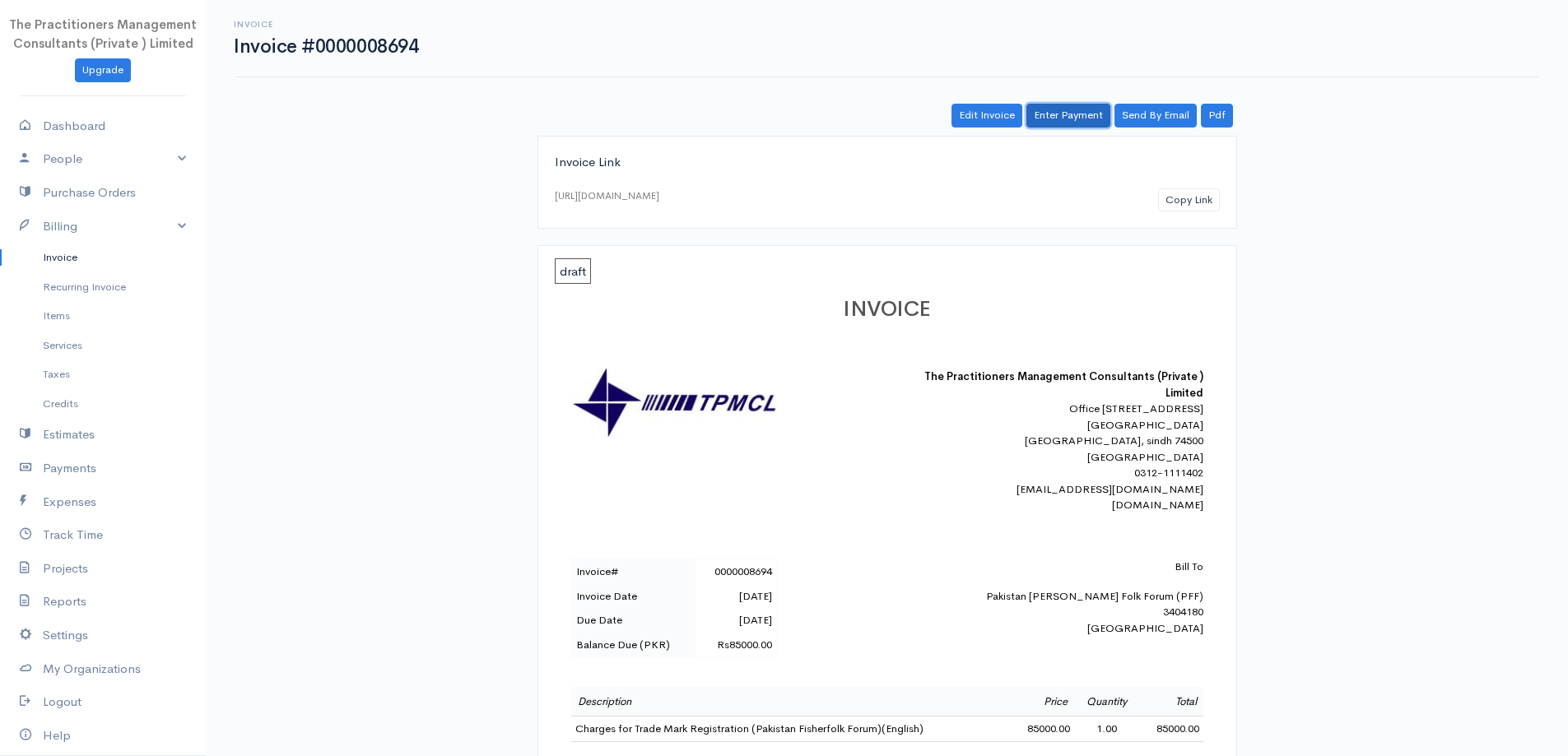
click at [1050, 111] on link "Enter Payment" at bounding box center [1068, 115] width 84 height 24
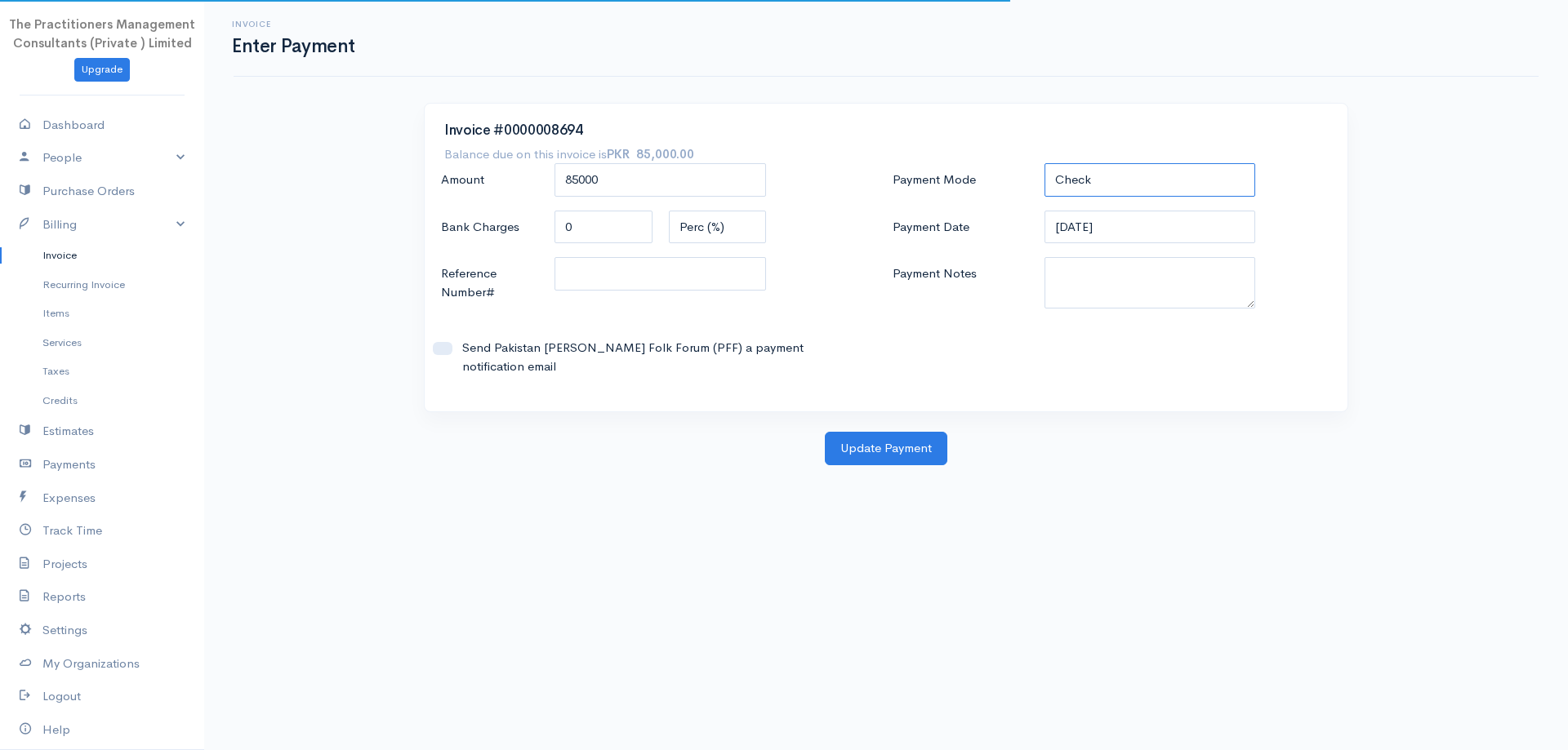
click at [1156, 176] on select "Check Bank Transfer Credit Cash Debit ACH VISA MASTERCARD AMEX DISCOVER DINERS …" at bounding box center [1150, 179] width 211 height 33
select select "Bank Transfer"
click at [1045, 163] on select "Check Bank Transfer Credit Cash Debit ACH VISA MASTERCARD AMEX DISCOVER DINERS …" at bounding box center [1150, 179] width 211 height 33
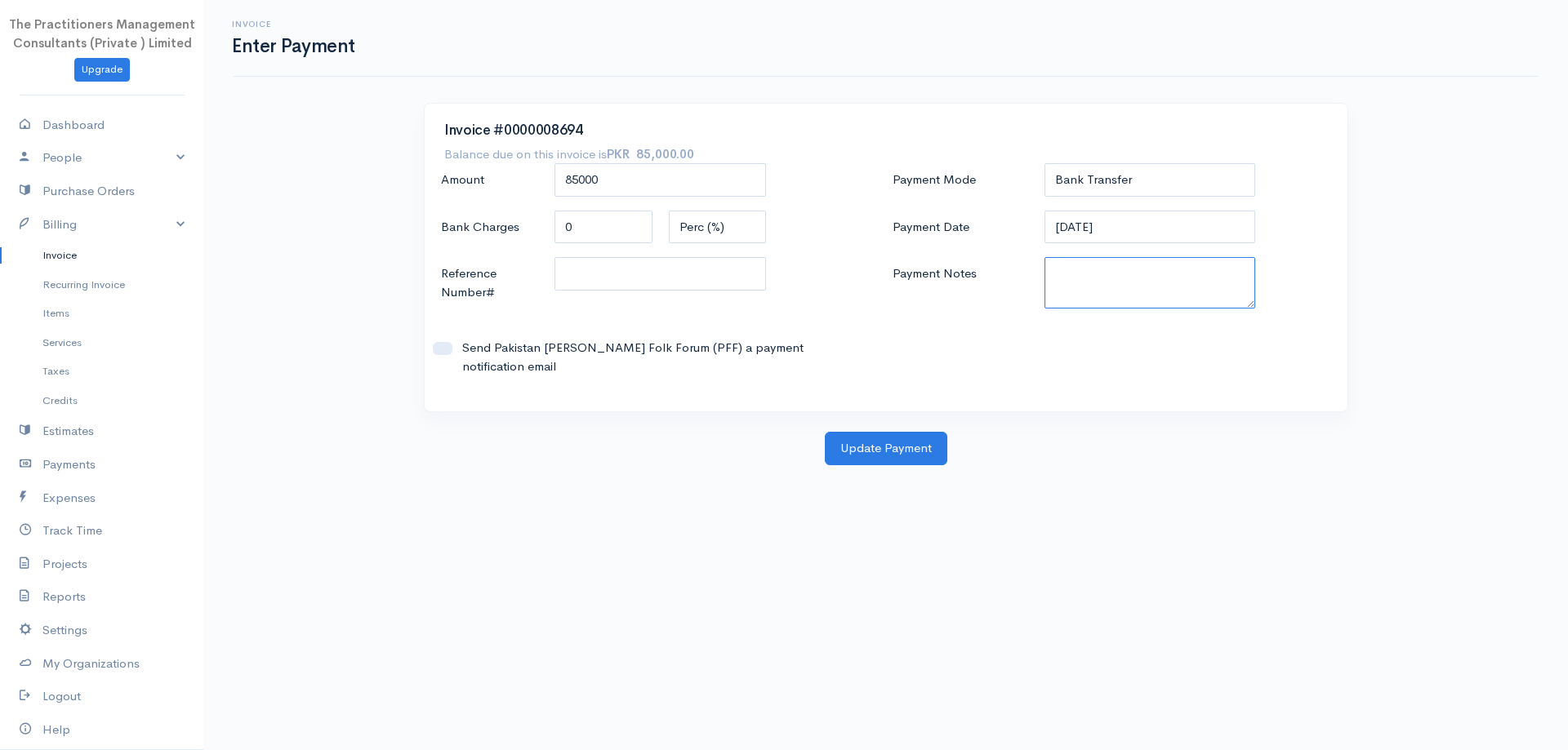
click at [1144, 283] on textarea "Payment Notes" at bounding box center [1150, 283] width 211 height 52
type textarea "5824"
click at [730, 276] on input "Reference Number#" at bounding box center [660, 273] width 211 height 33
type input "5824"
click at [931, 432] on button "Update Payment" at bounding box center [886, 448] width 122 height 33
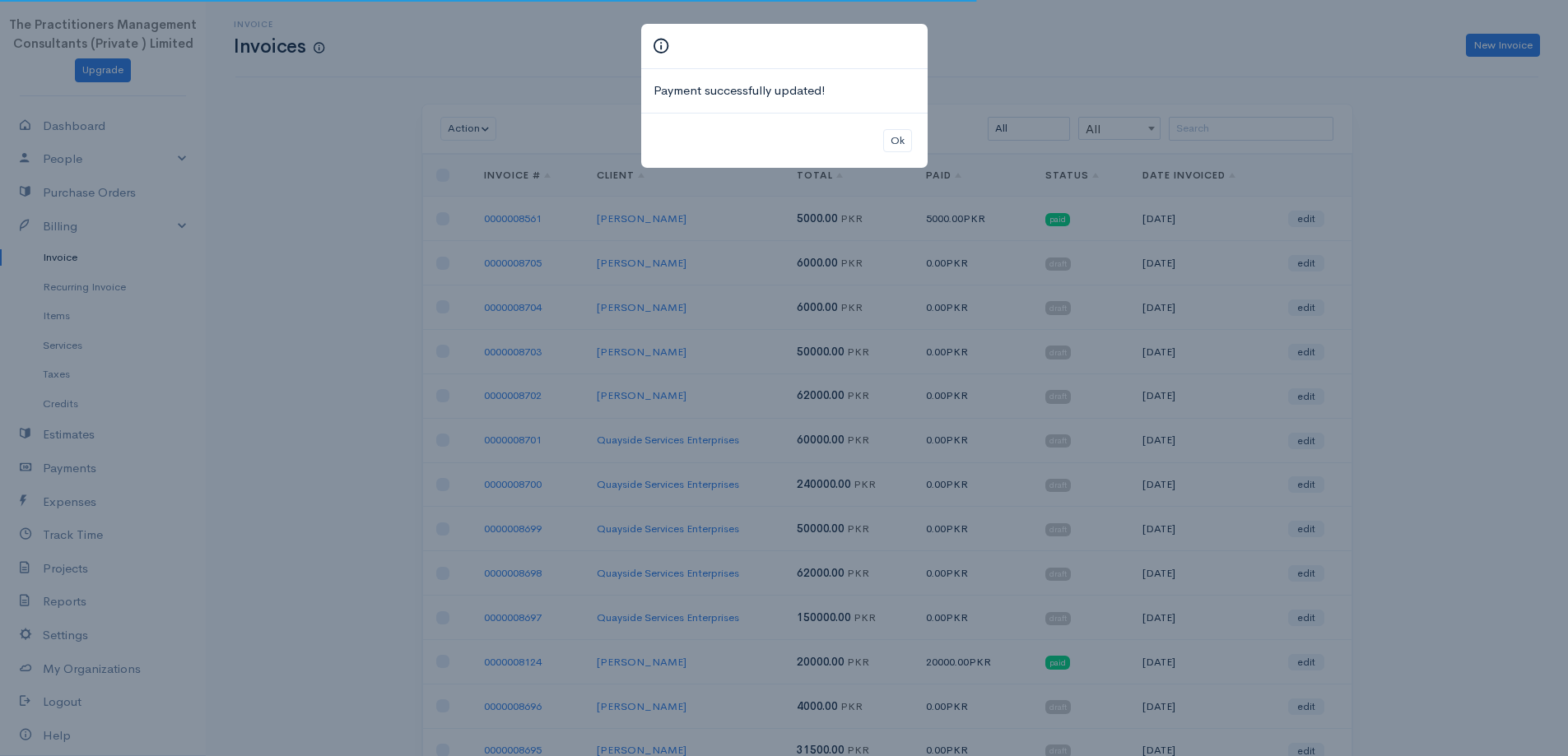
click at [907, 127] on div "Ok" at bounding box center [784, 140] width 287 height 56
click at [893, 142] on button "Ok" at bounding box center [897, 141] width 29 height 24
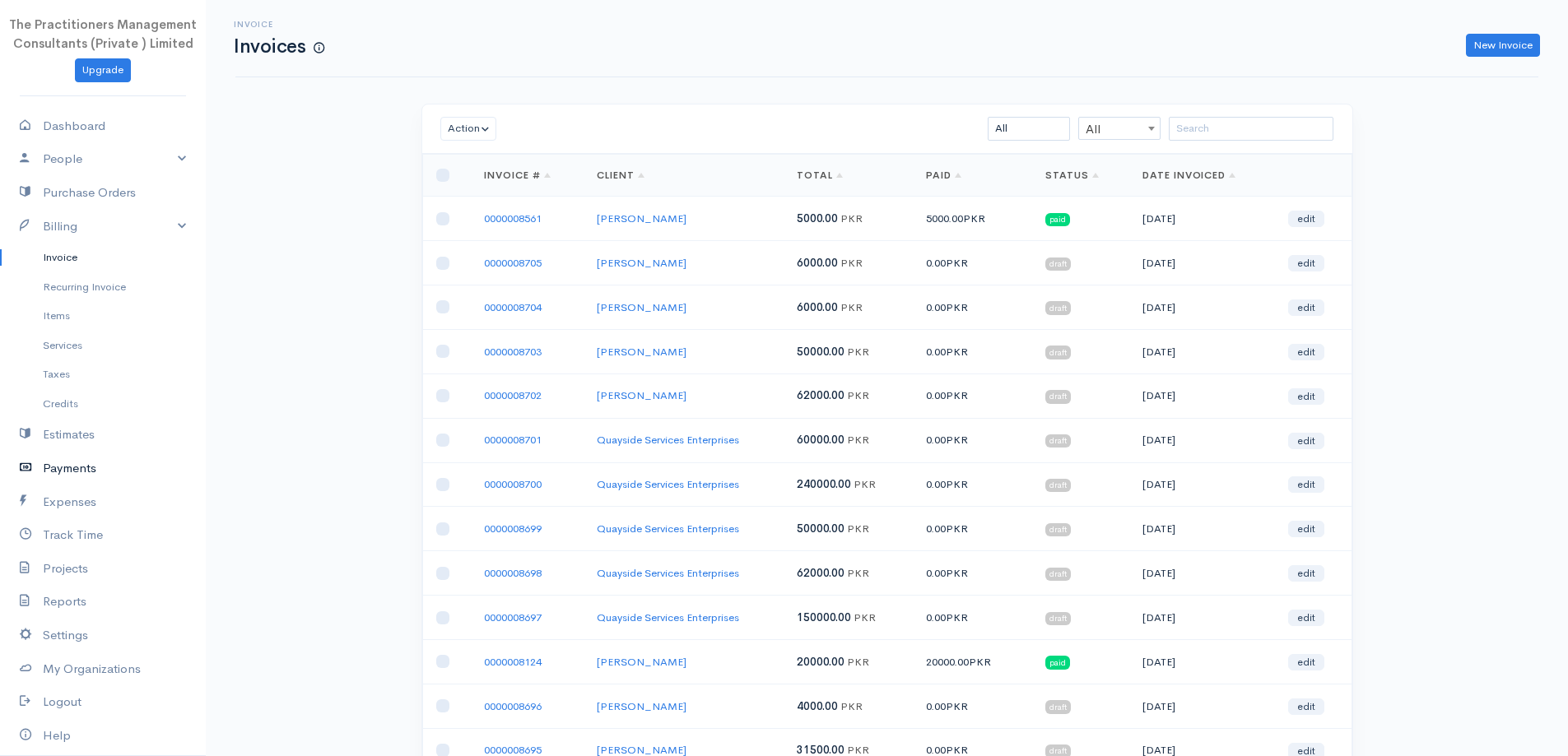
click at [64, 472] on link "Payments" at bounding box center [103, 468] width 206 height 33
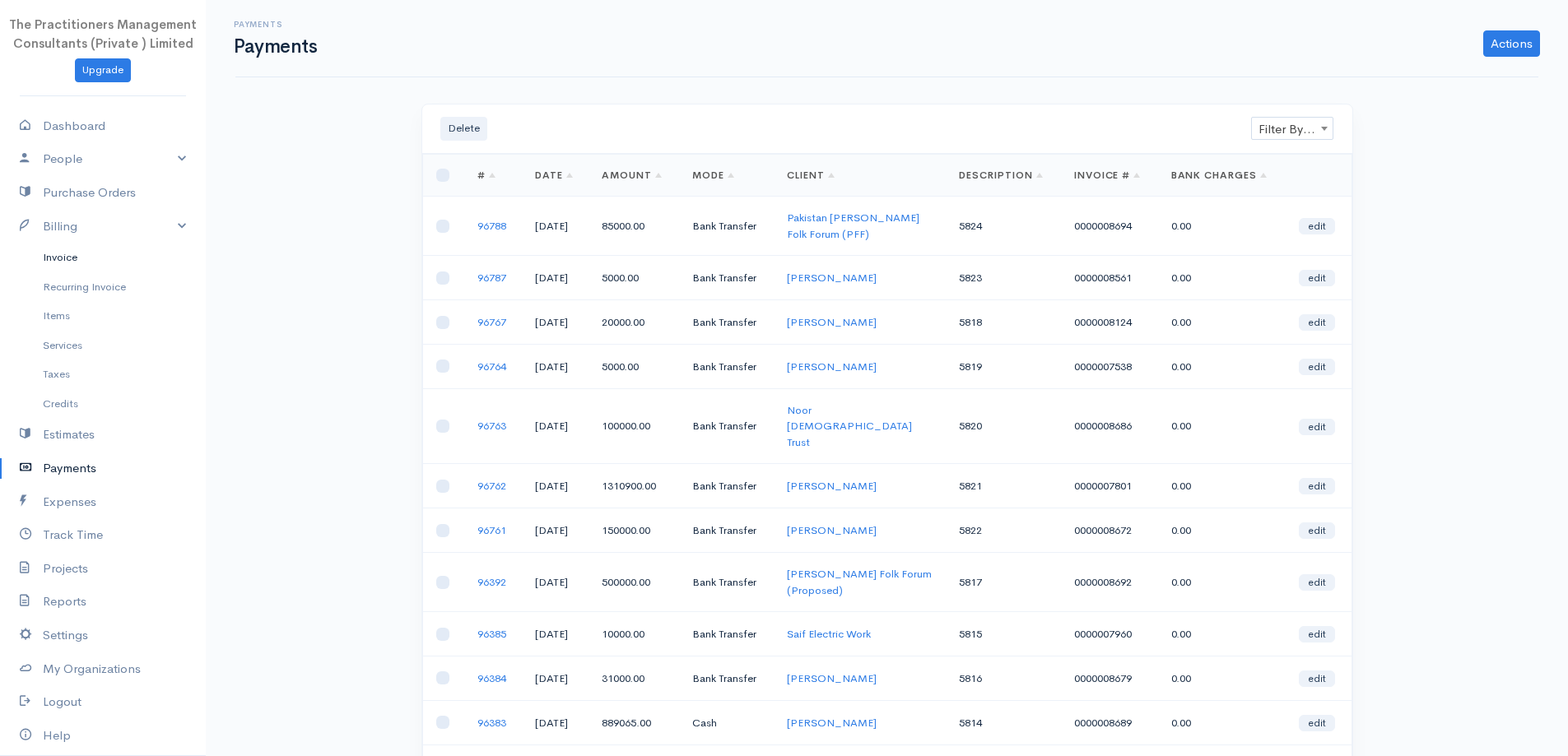
click at [90, 257] on link "Invoice" at bounding box center [103, 257] width 206 height 30
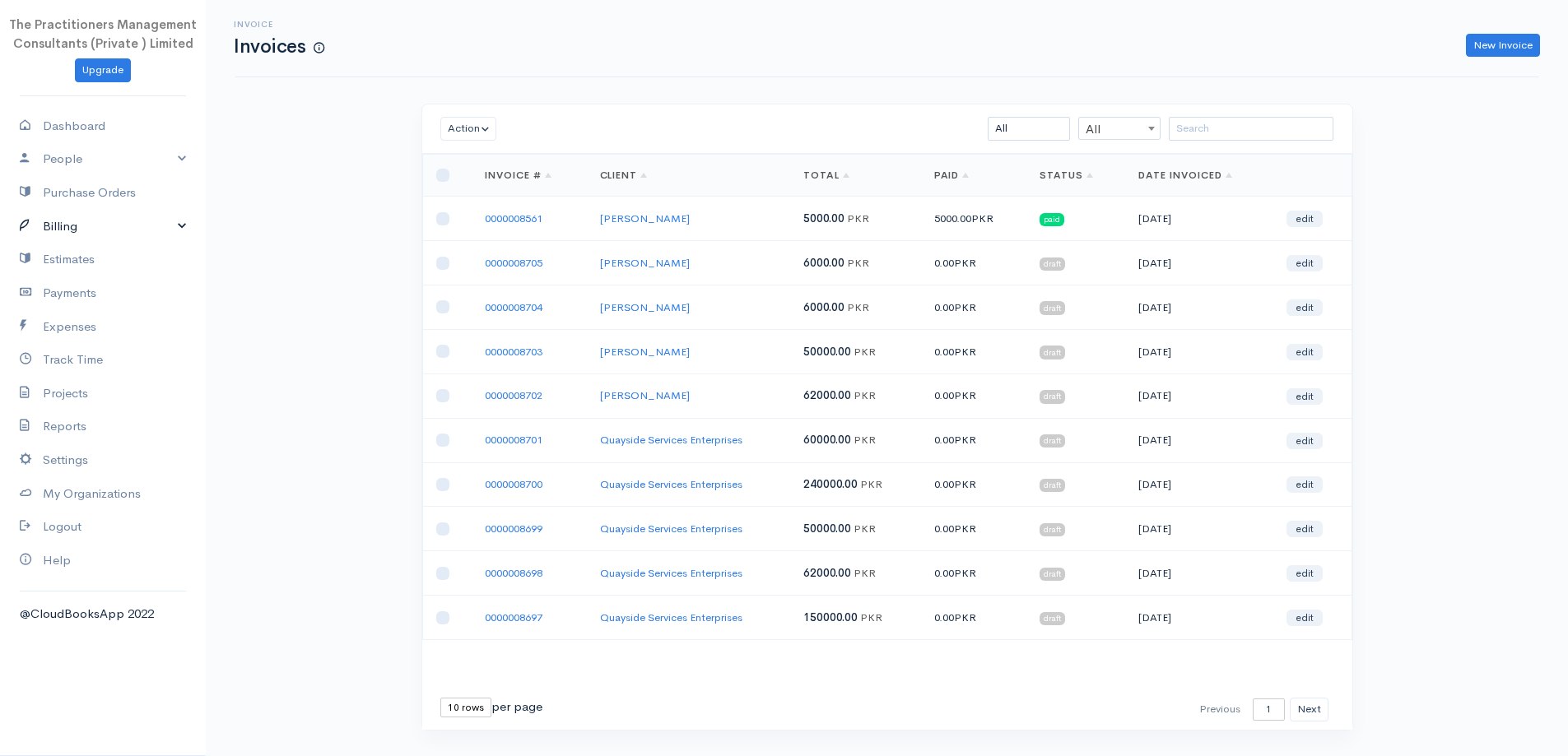
click at [163, 222] on link "Billing" at bounding box center [103, 226] width 206 height 33
click at [56, 250] on link "Invoice" at bounding box center [103, 257] width 206 height 30
click at [1211, 132] on input "search" at bounding box center [1251, 129] width 164 height 24
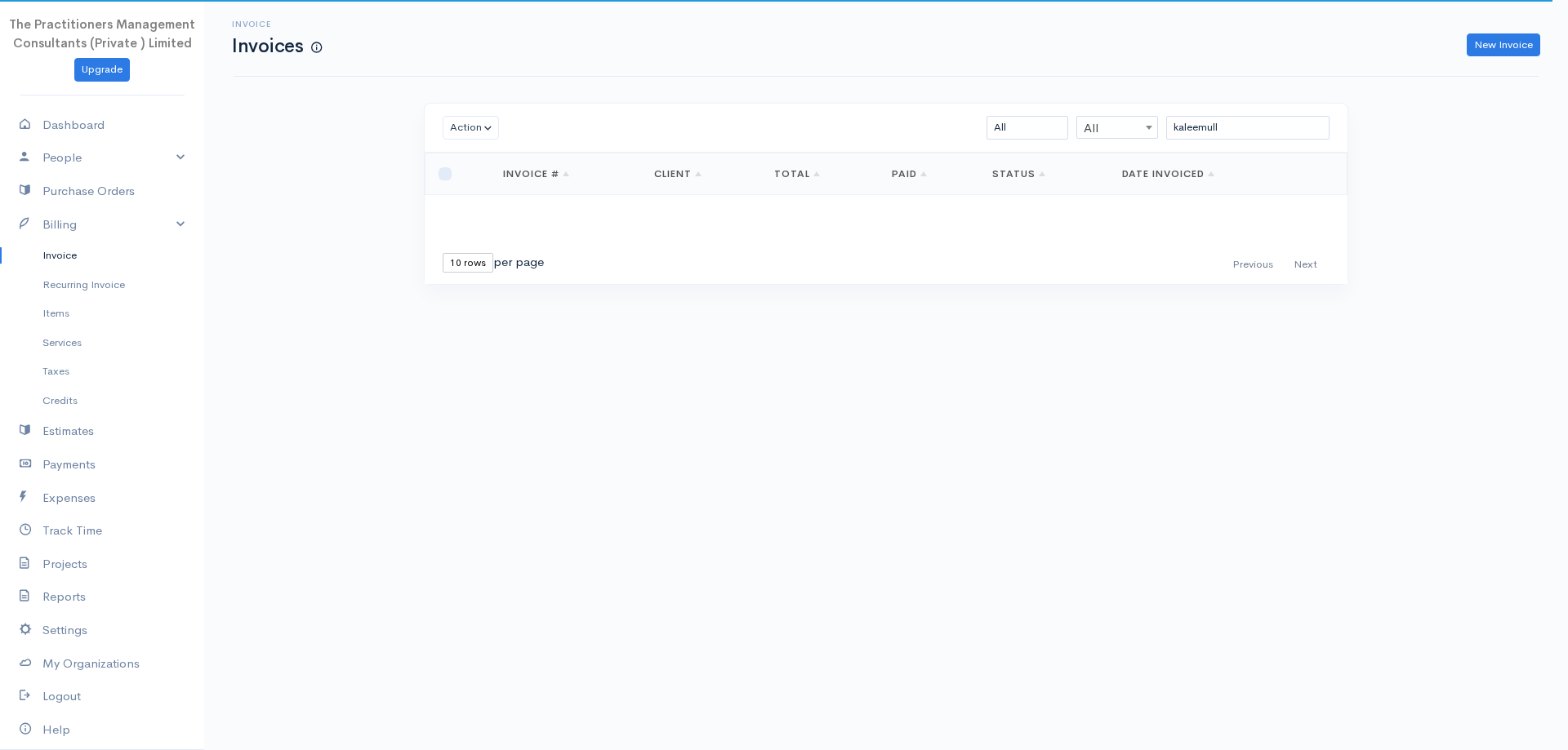
click at [530, 224] on div "Loading ... First Previous Next Last 10 rows 25 rows 50 rows per page Invoice #…" at bounding box center [885, 218] width 923 height 132
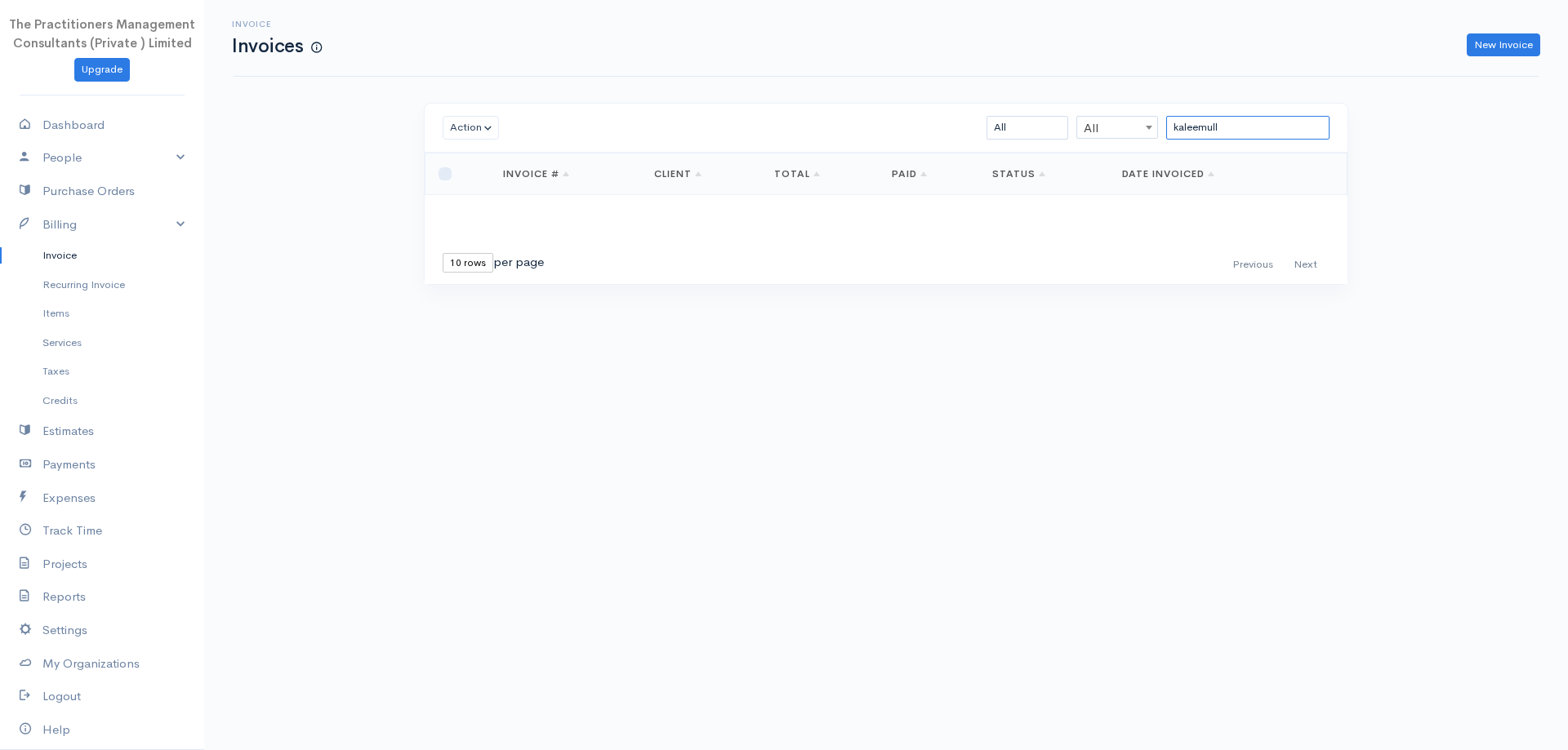
click at [1245, 117] on input "kaleemull" at bounding box center [1248, 128] width 163 height 24
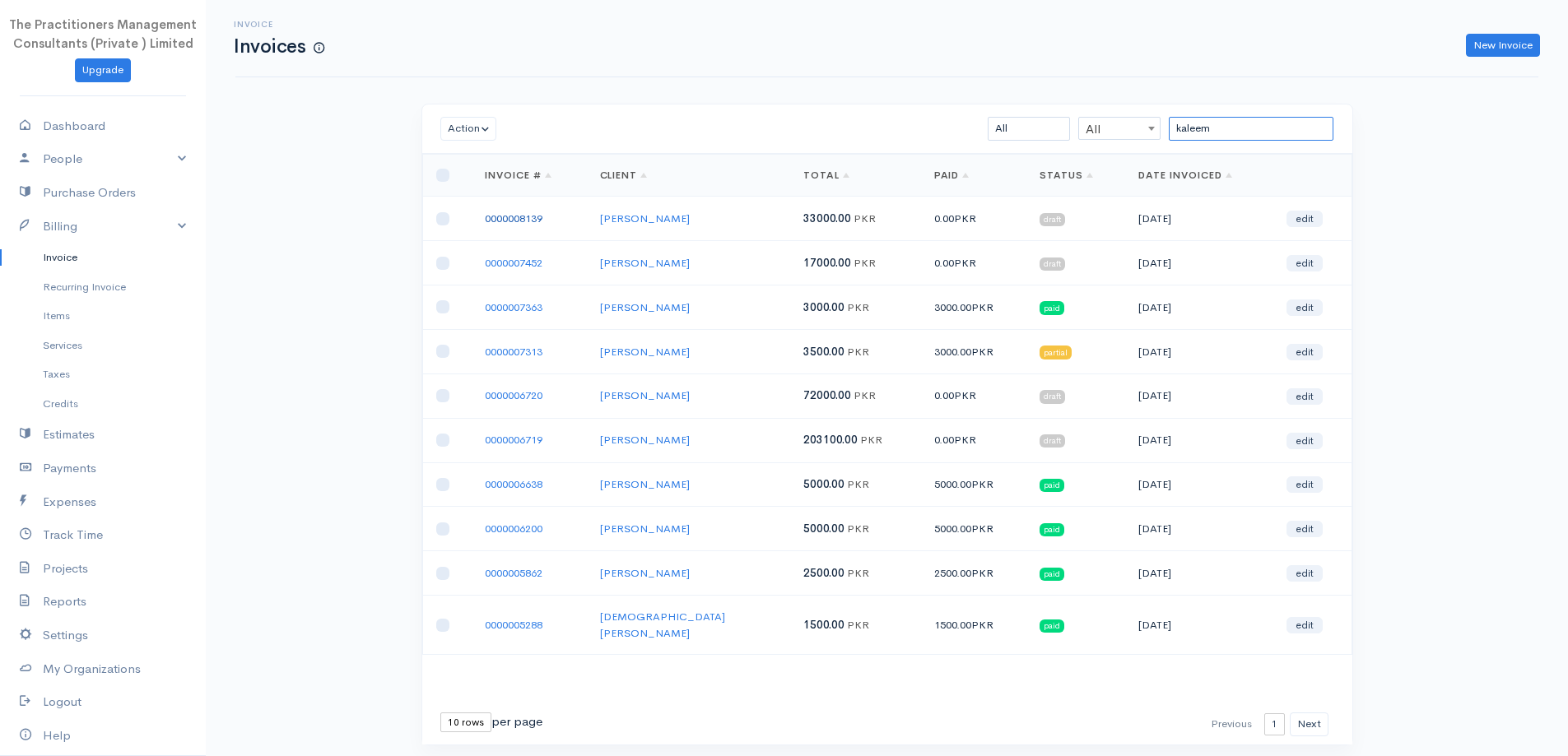
type input "kaleem"
click at [536, 213] on link "0000008139" at bounding box center [513, 218] width 57 height 14
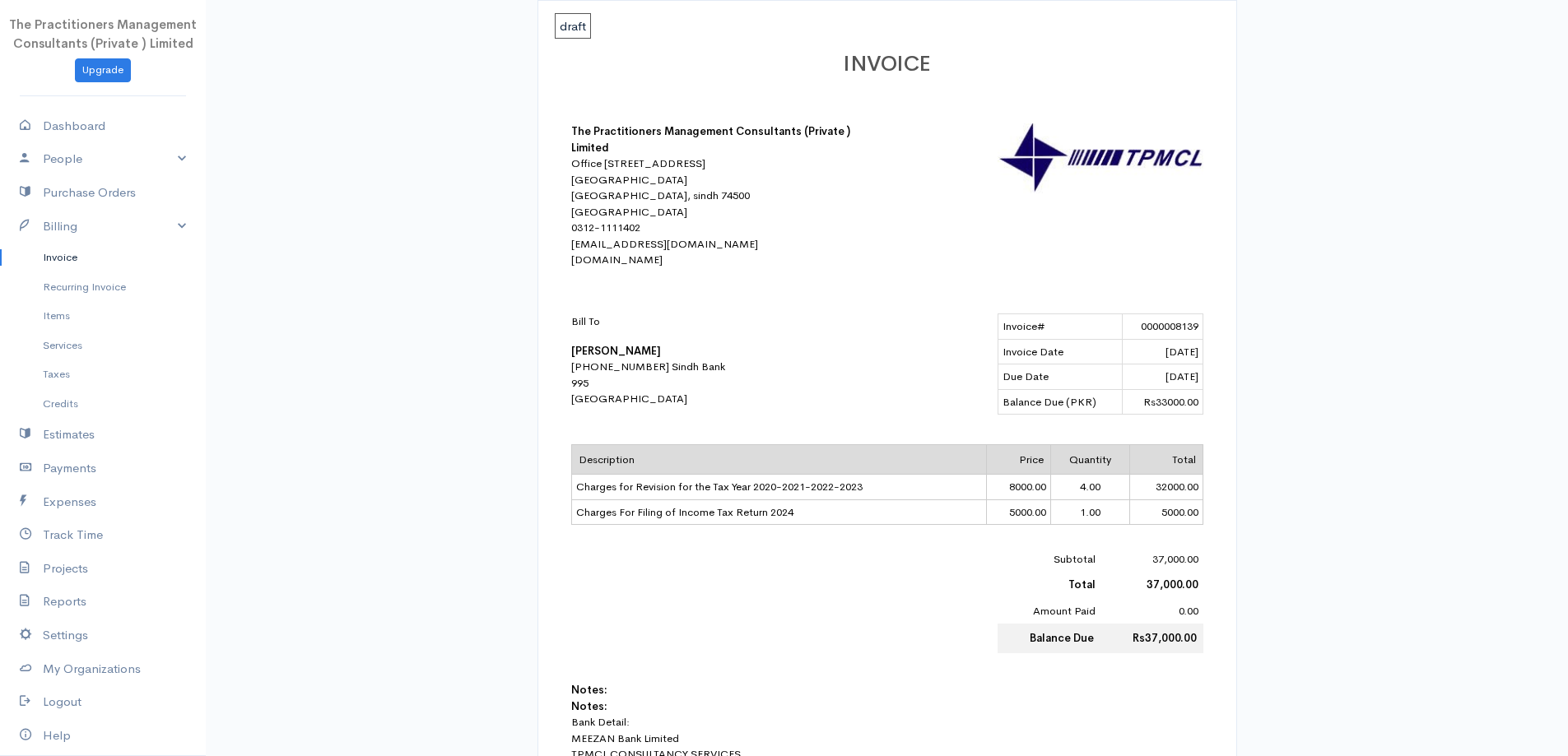
scroll to position [247, 0]
click at [55, 248] on link "Invoice" at bounding box center [103, 257] width 206 height 30
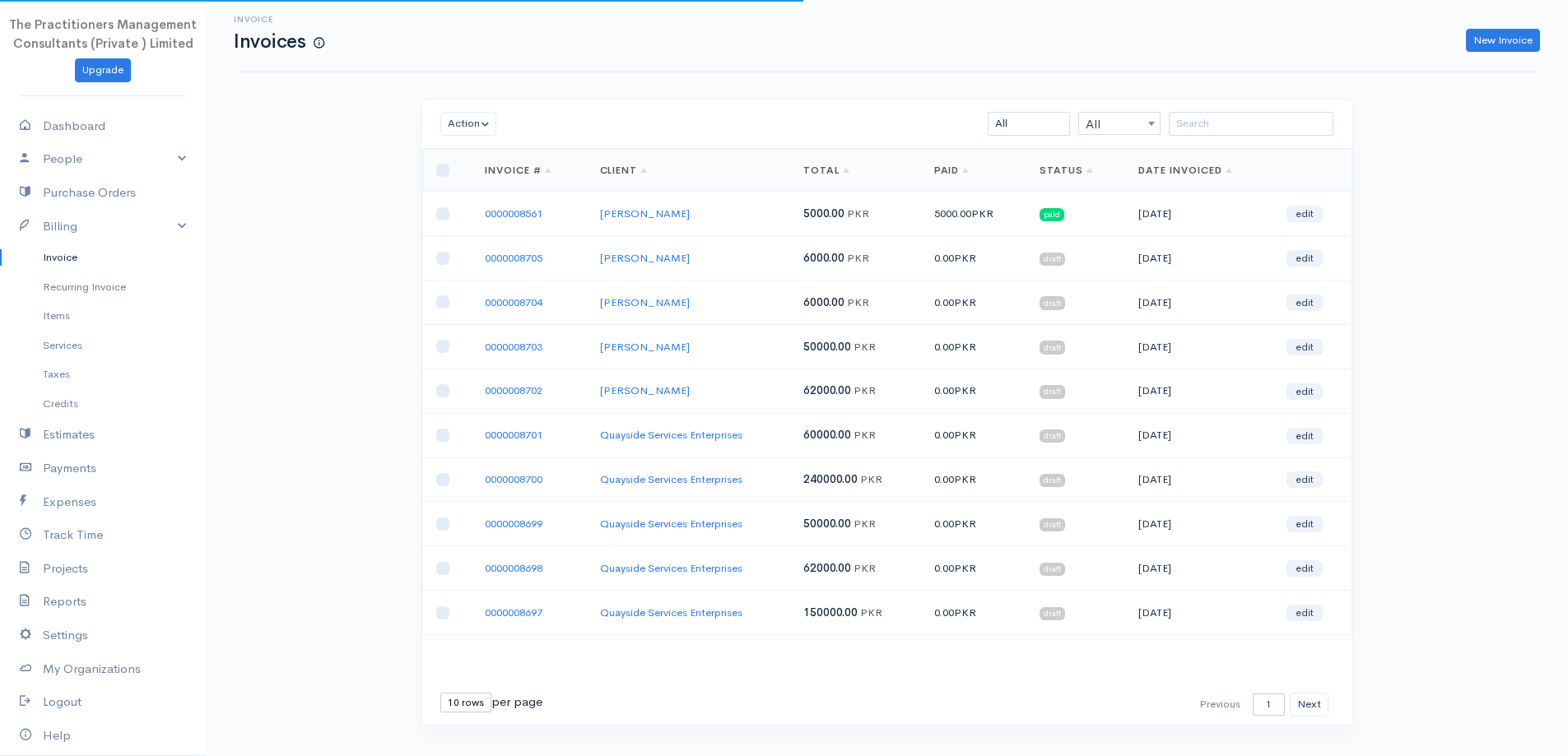
scroll to position [35, 0]
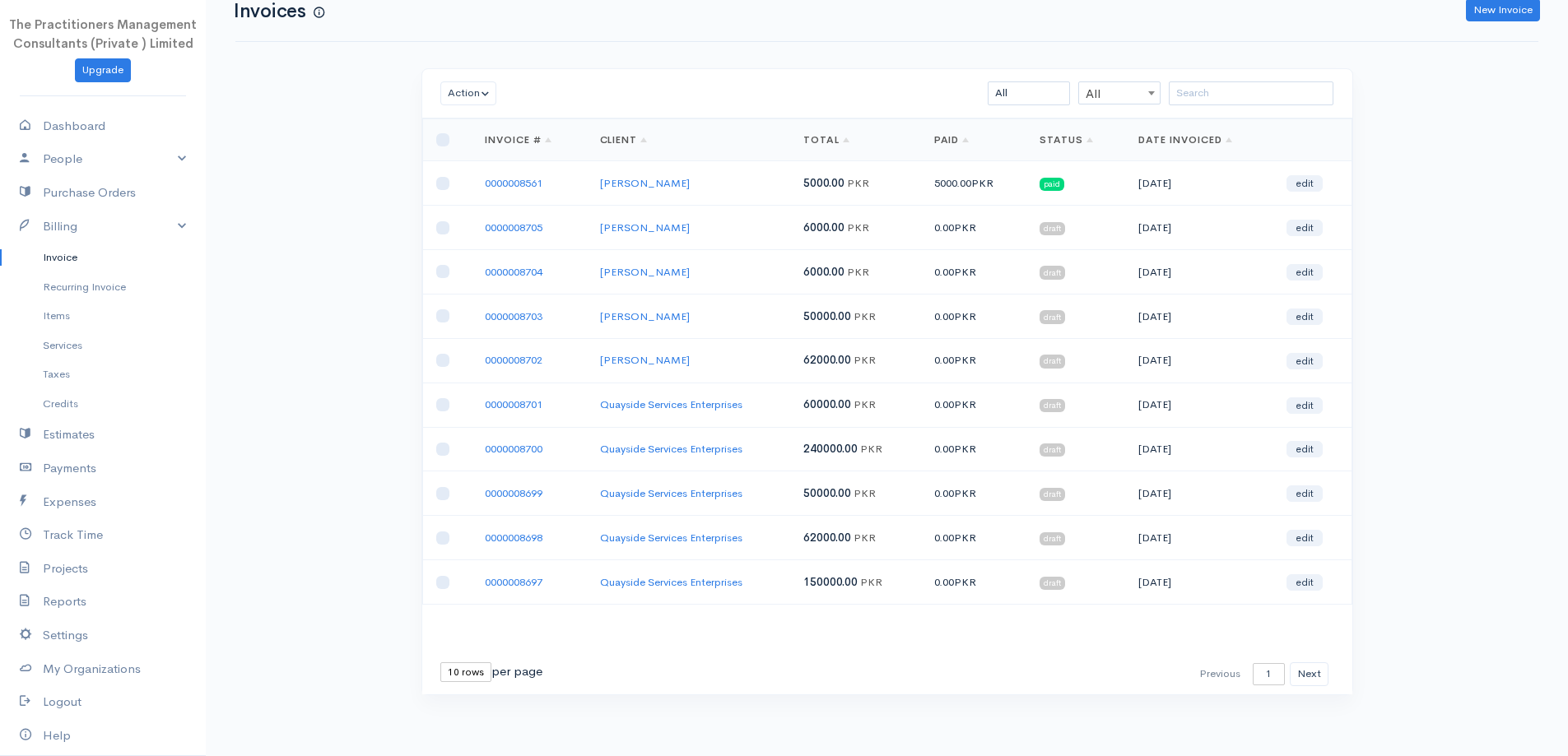
click at [463, 677] on select "10 rows 25 rows 50 rows" at bounding box center [466, 672] width 51 height 20
select select "25"
click at [441, 663] on select "10 rows 25 rows 50 rows" at bounding box center [466, 672] width 51 height 20
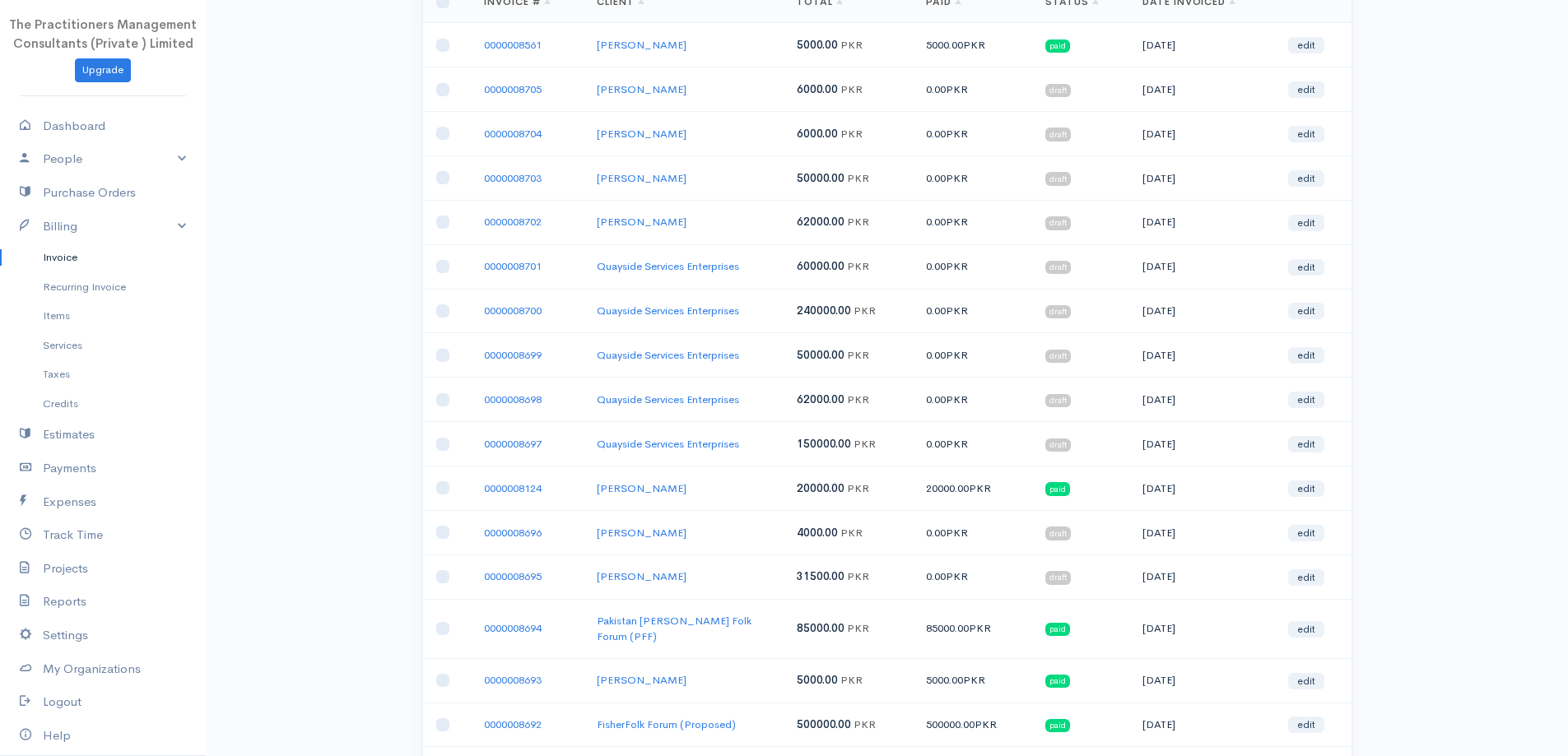
scroll to position [0, 0]
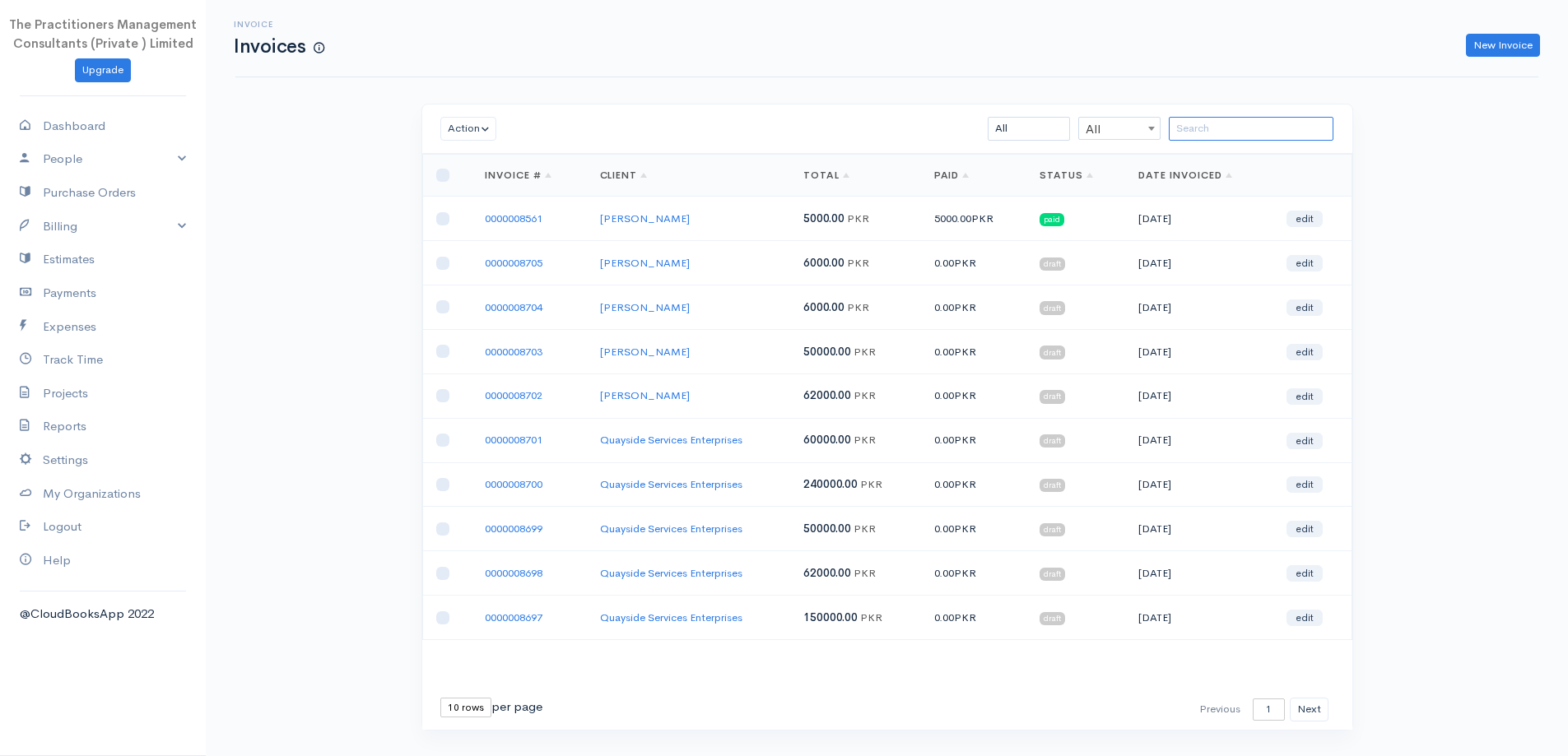
click at [1302, 128] on input "search" at bounding box center [1251, 129] width 164 height 24
paste input "Shehbaz"
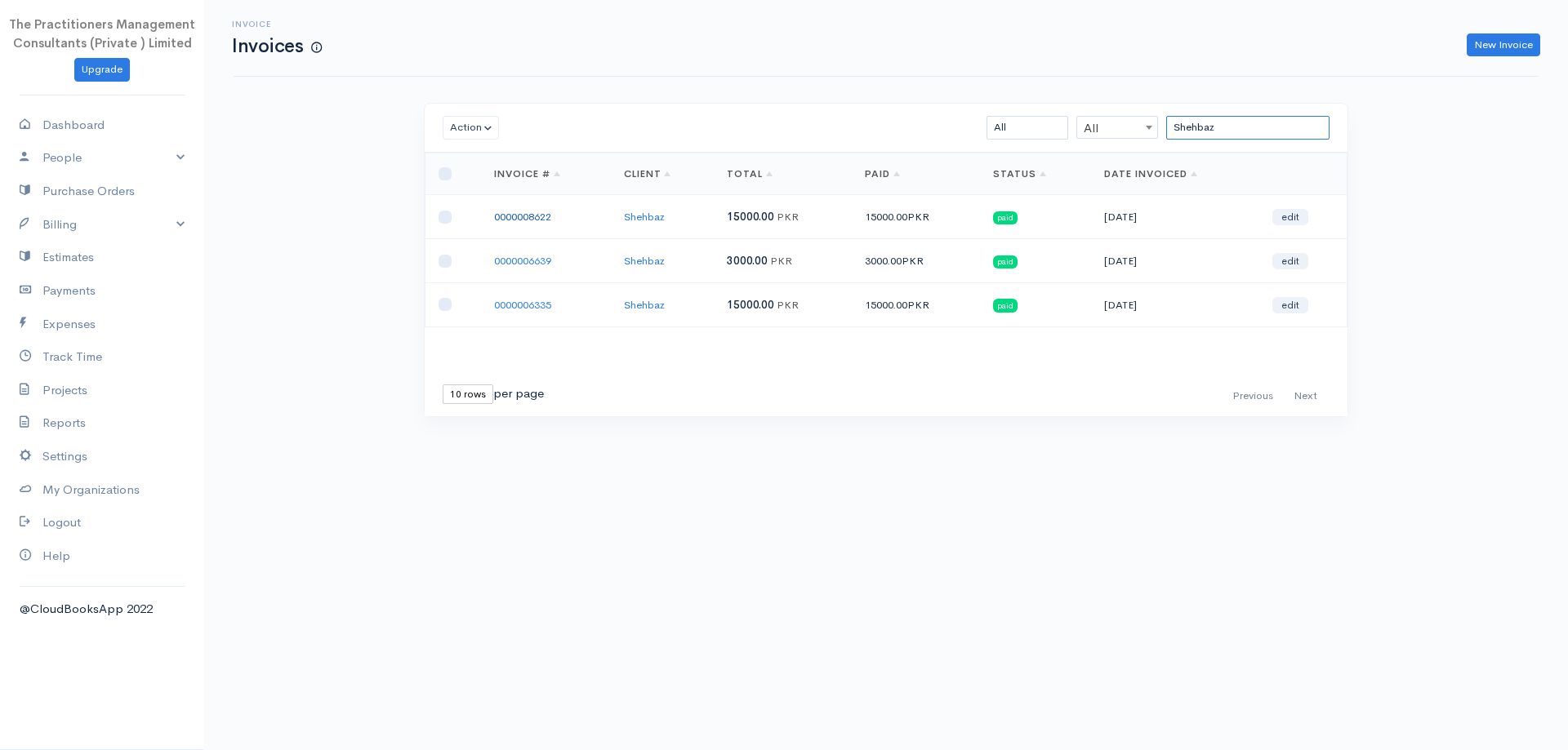
type input "Shehbaz"
click at [537, 216] on link "0000008622" at bounding box center [522, 216] width 57 height 14
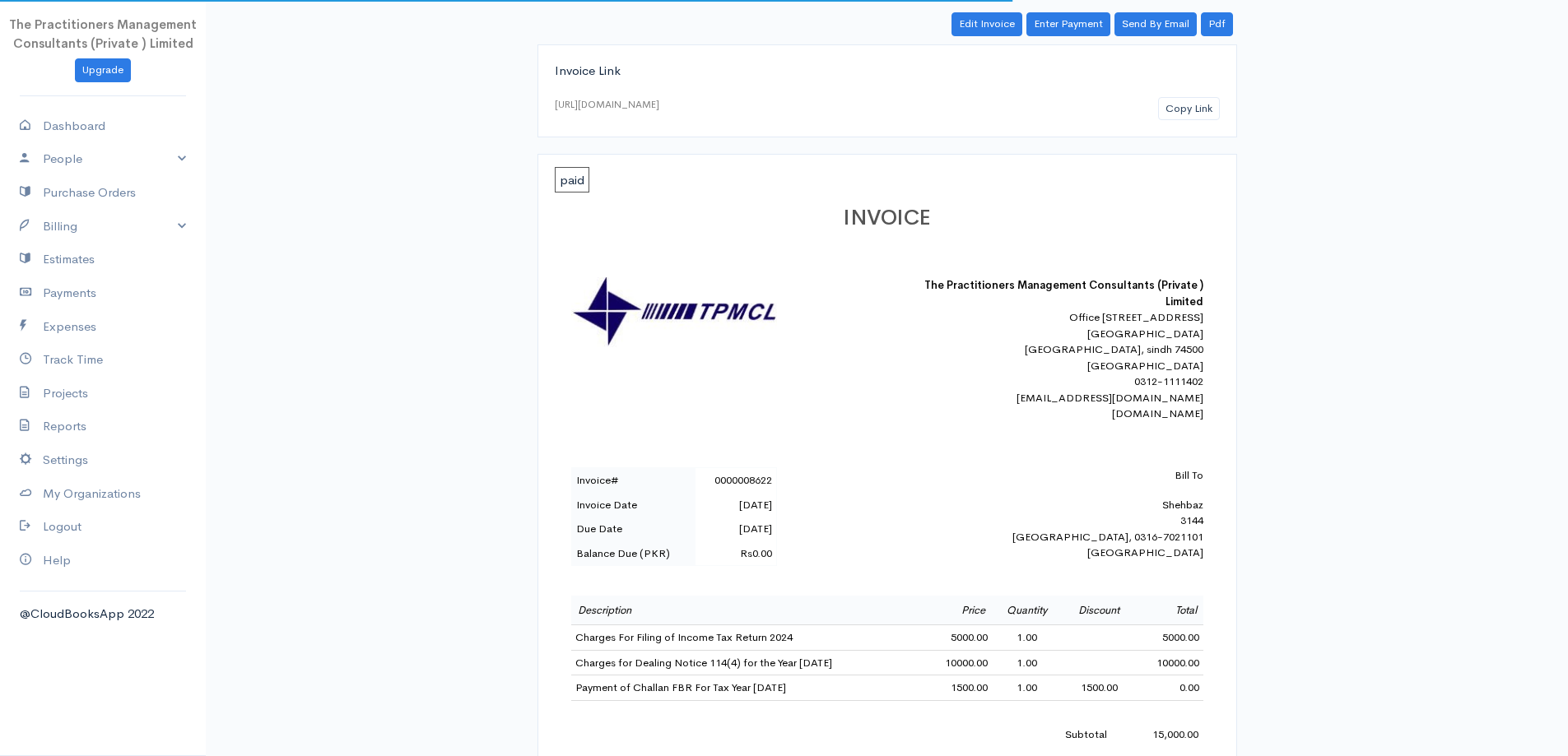
scroll to position [329, 0]
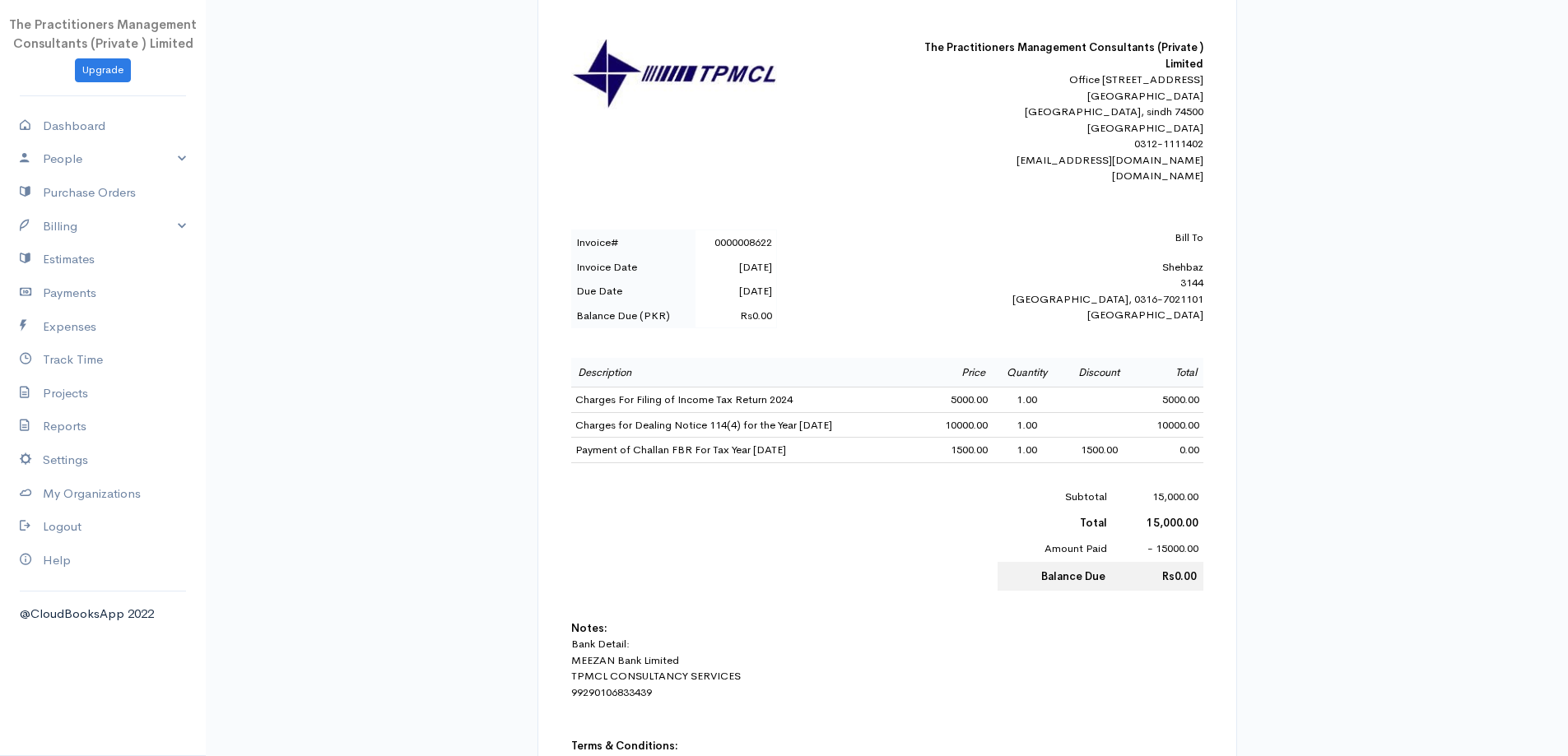
click at [967, 461] on td "1500.00" at bounding box center [958, 451] width 68 height 26
click at [956, 438] on td "10000.00" at bounding box center [958, 425] width 68 height 26
click at [948, 438] on td "10000.00" at bounding box center [958, 425] width 68 height 26
click at [961, 413] on td "5000.00" at bounding box center [958, 400] width 68 height 26
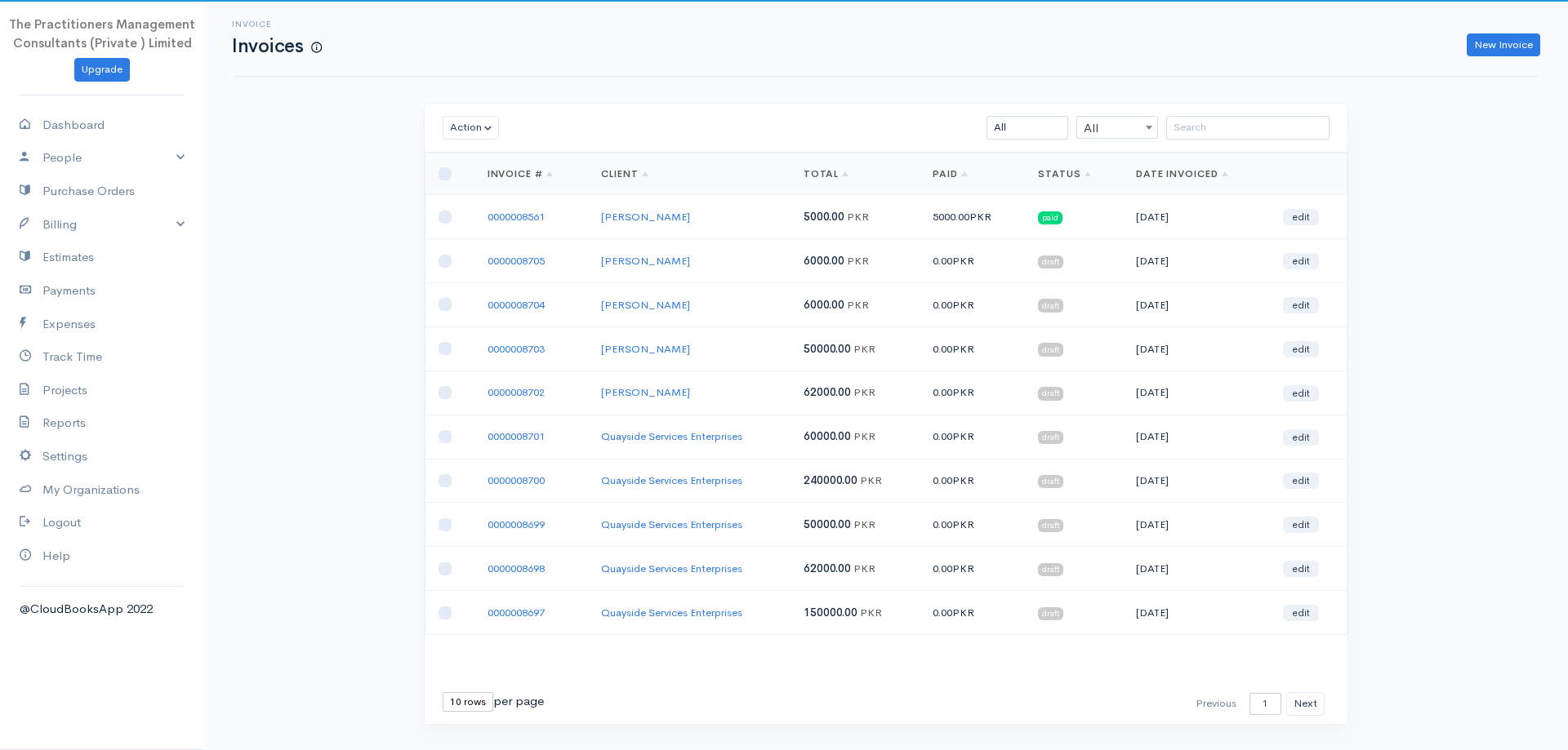
click at [1260, 112] on div "Action Archive Delete Download PDF Send Mark as Sent Mark Un-Sent Enter Payment…" at bounding box center [885, 128] width 923 height 49
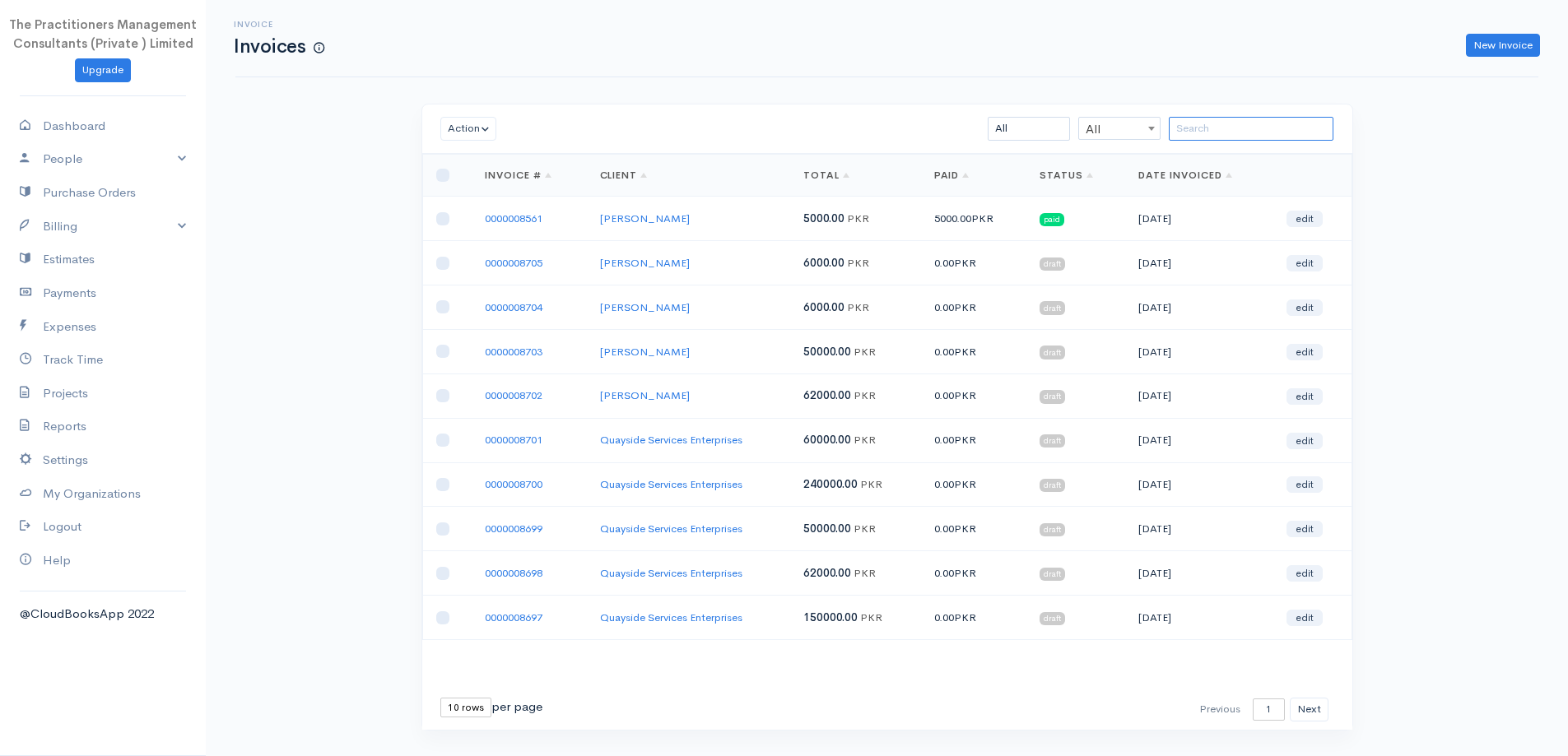
click at [1250, 134] on input "search" at bounding box center [1251, 129] width 164 height 24
paste input "03142179445"
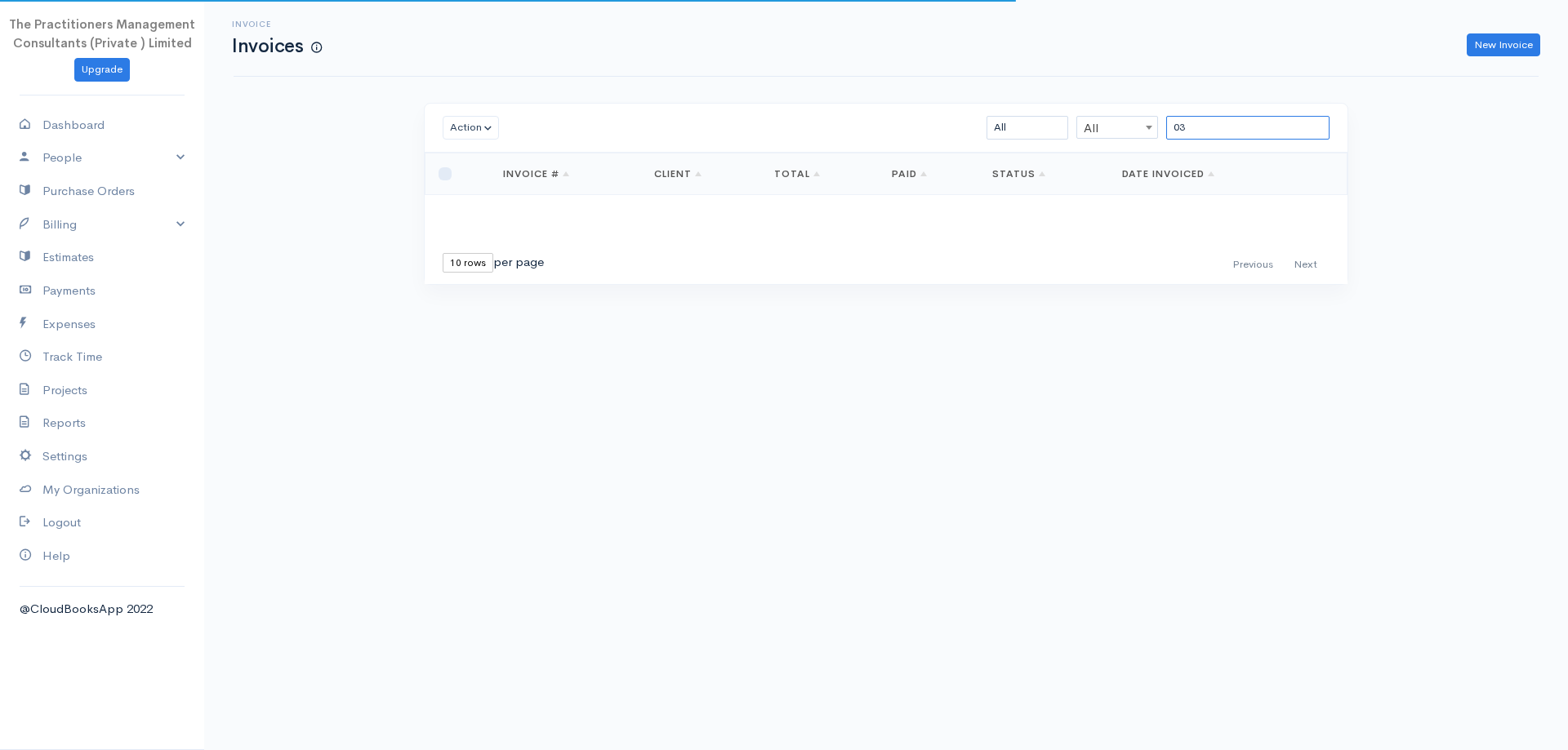
type input "0"
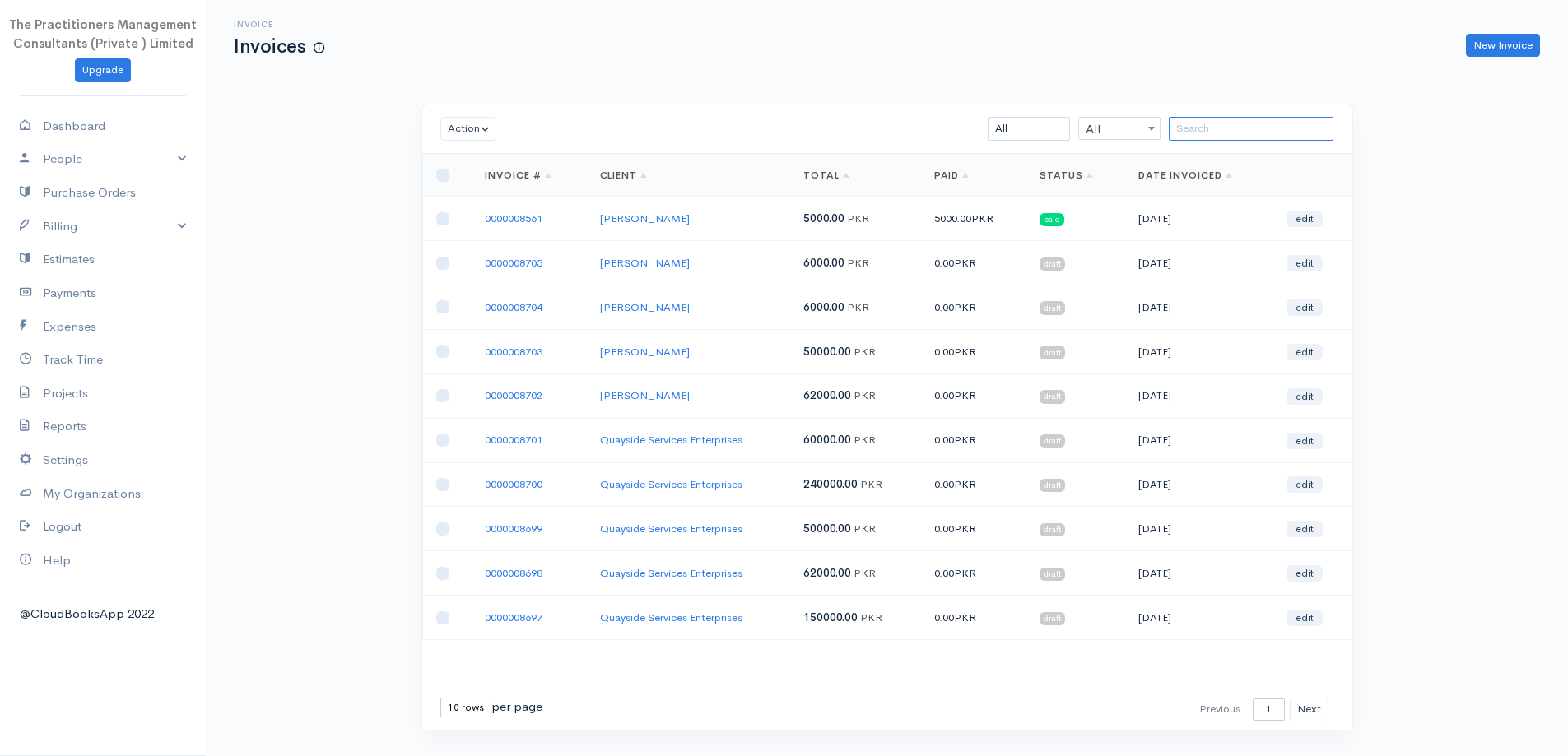
paste input "Irshadullah"
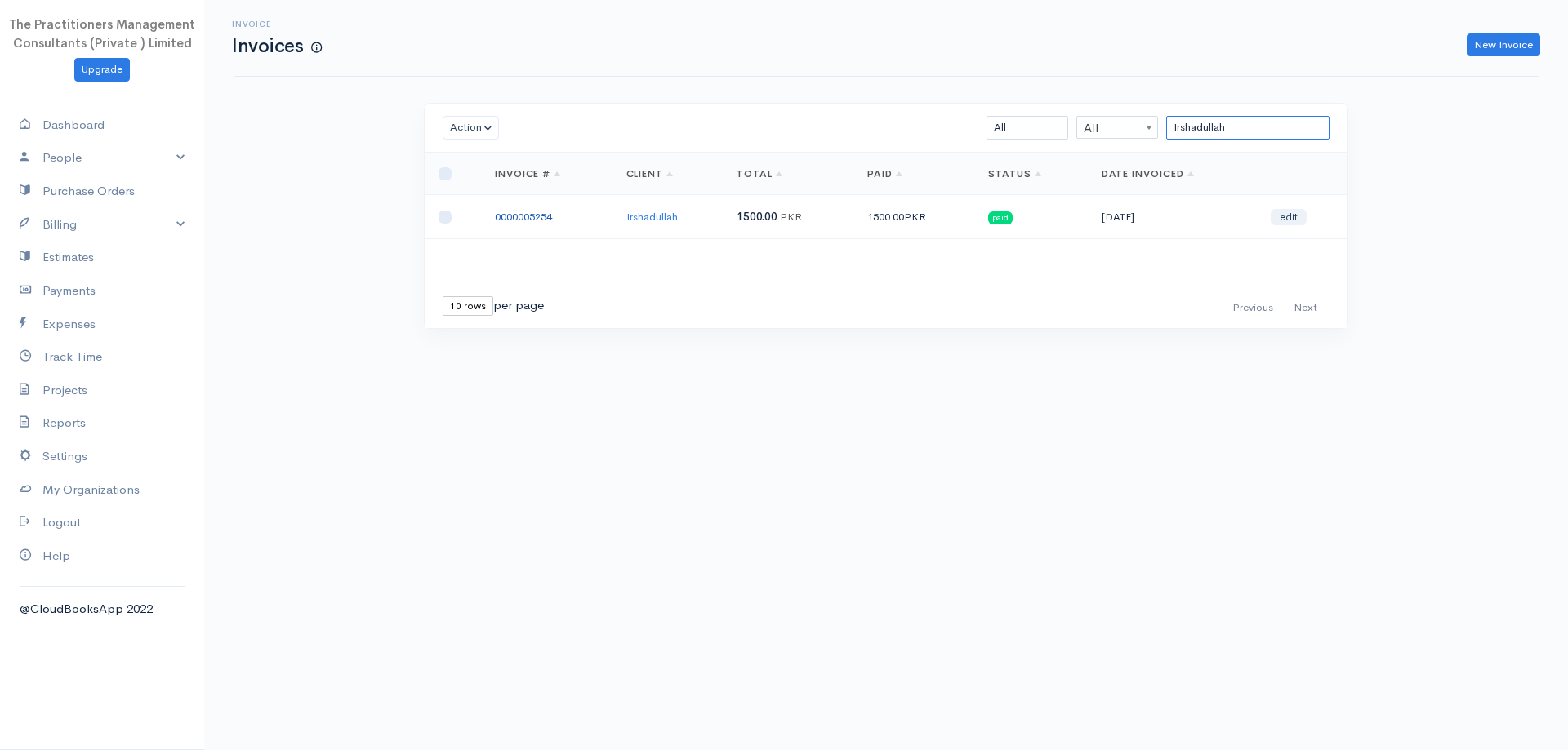
type input "Irshadullah"
click at [539, 219] on link "0000005254" at bounding box center [523, 216] width 57 height 14
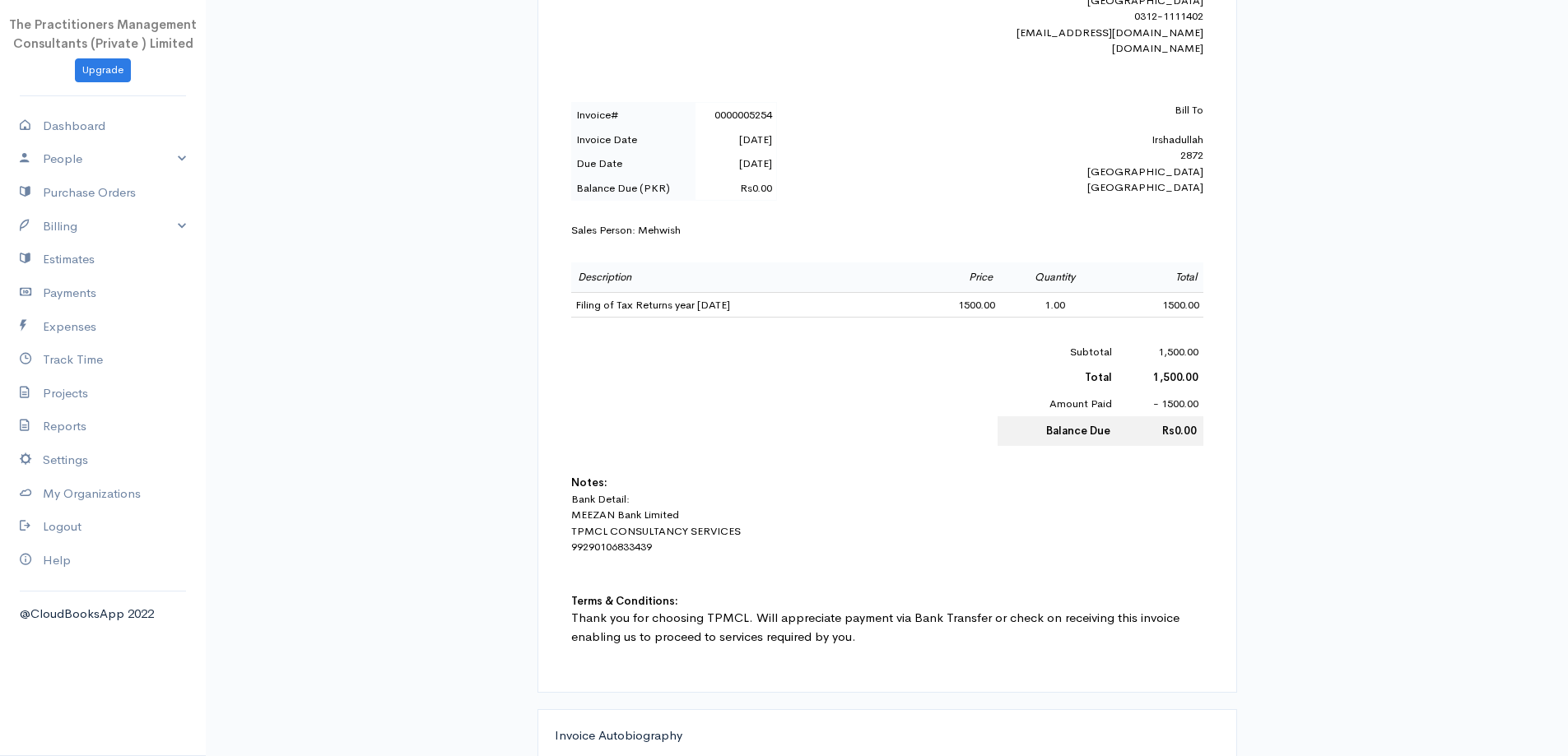
scroll to position [411, 0]
